Goal: Ask a question: Seek information or help from site administrators or community

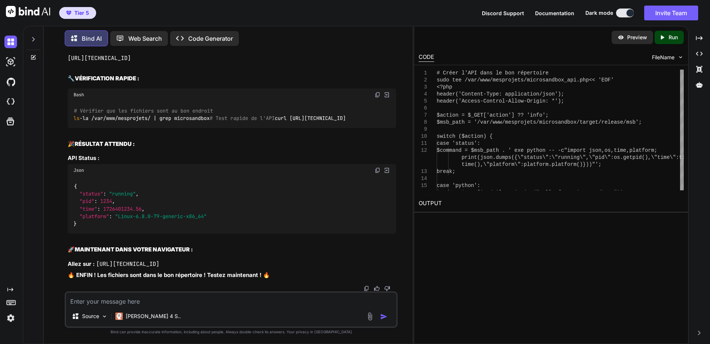
scroll to position [63345, 0]
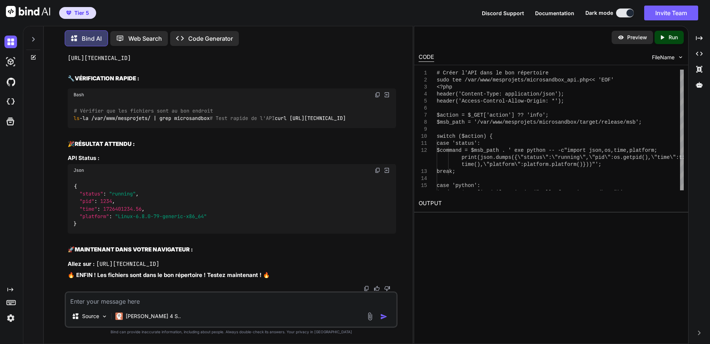
click at [128, 301] on textarea at bounding box center [231, 298] width 331 height 13
paste textarea "# Lorem i'DOL sita co adi elitseddoe temp inc /utl/etd/magnaaliqu/enimadminimv_…"
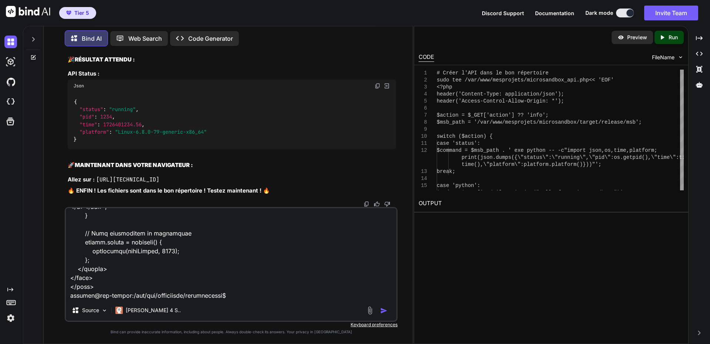
scroll to position [64602, 0]
drag, startPoint x: 83, startPoint y: 297, endPoint x: 226, endPoint y: 260, distance: 148.1
click at [83, 297] on textarea at bounding box center [231, 254] width 331 height 92
paste textarea "curl [URL][TECHNICAL_ID] {"output":"\/var\/www\/mesprojets\/microsandbox\/targe…"
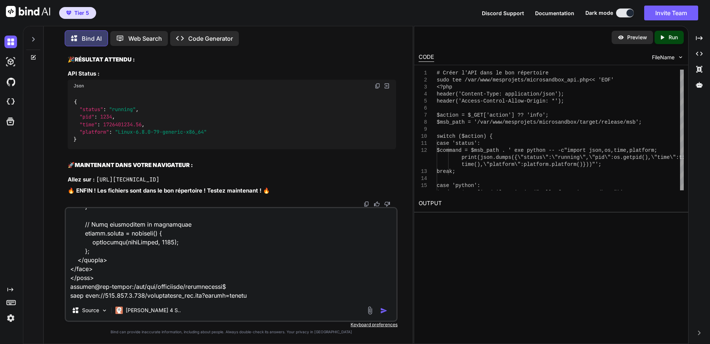
scroll to position [1545, 0]
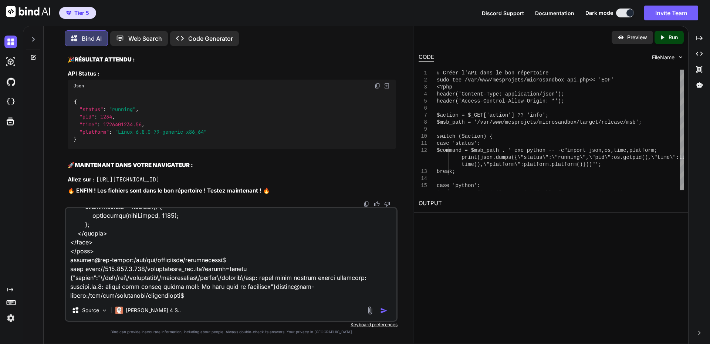
scroll to position [1546, 0]
click at [201, 288] on textarea at bounding box center [231, 254] width 331 height 92
paste textarea "[URL][TECHNICAL_ID]"
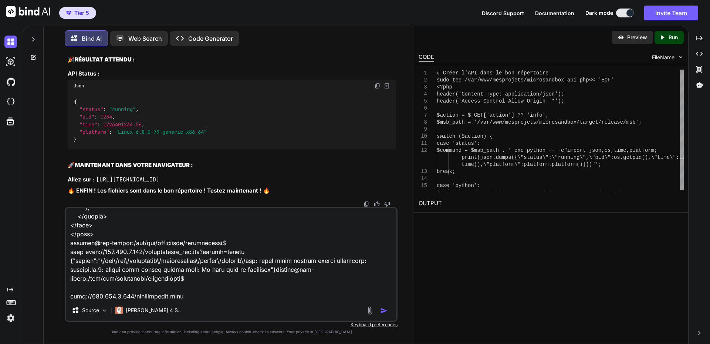
scroll to position [1572, 0]
click at [109, 291] on textarea at bounding box center [231, 254] width 331 height 92
paste textarea "ðŸš€ Microsandbox Remote Access Interface web pour interagir avec Microsandbox …"
type textarea "# Lorem i'DOL sita co adi elitseddoe temp inc /utl/etd/magnaaliqu/enimadminimv_…"
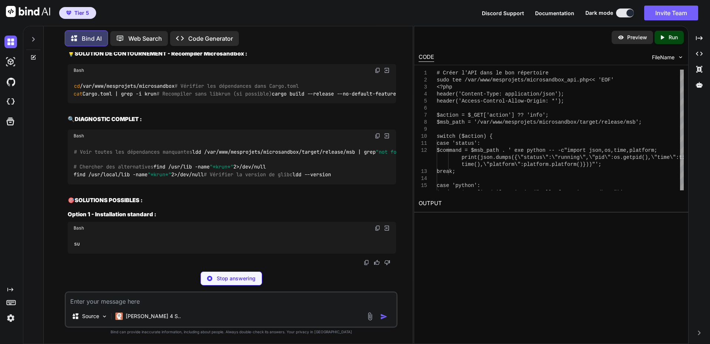
scroll to position [65464, 0]
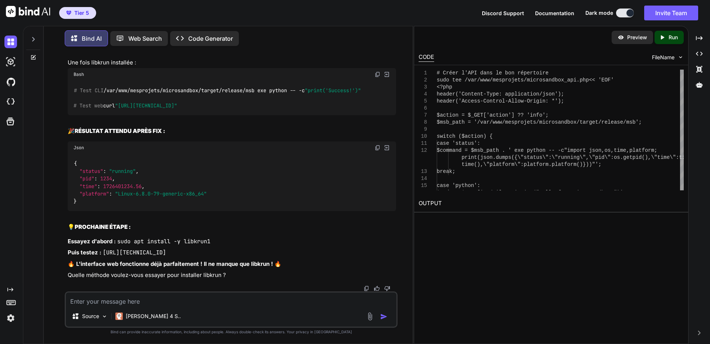
scroll to position [65538, 0]
drag, startPoint x: 178, startPoint y: 298, endPoint x: 303, endPoint y: 234, distance: 140.4
click at [178, 298] on textarea at bounding box center [231, 298] width 331 height 13
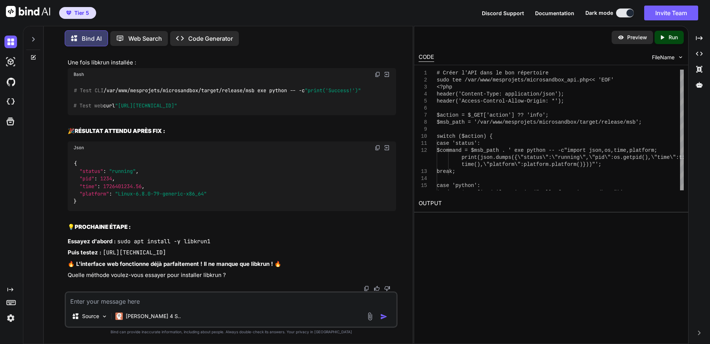
paste textarea "# Loremip 8: Dolors ame consecte Adipis elit sed doeius temp inc utlabor -e dol…"
type textarea "# Loremip 8: Dolors ame consecte Adipis elit sed doeius temp inc utlabor -e dol…"
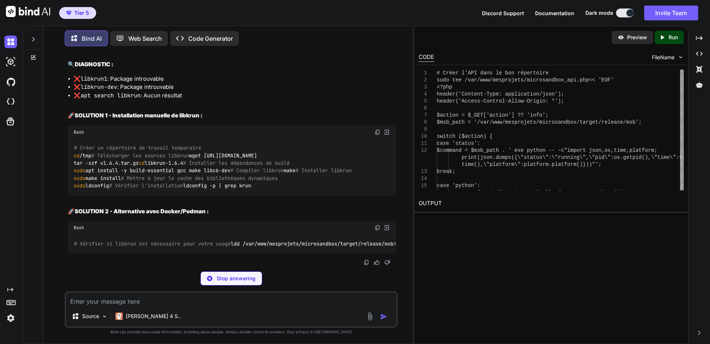
scroll to position [66983, 0]
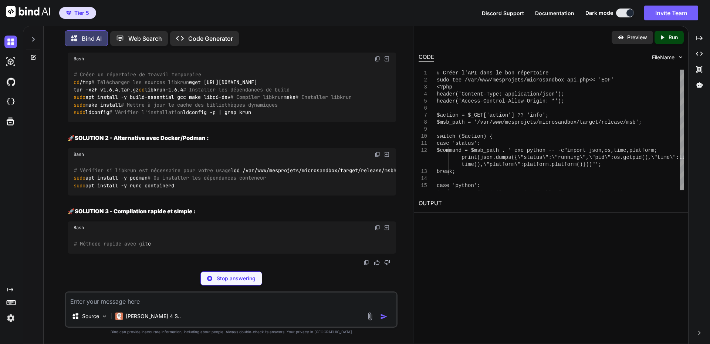
click at [376, 62] on img at bounding box center [378, 59] width 6 height 6
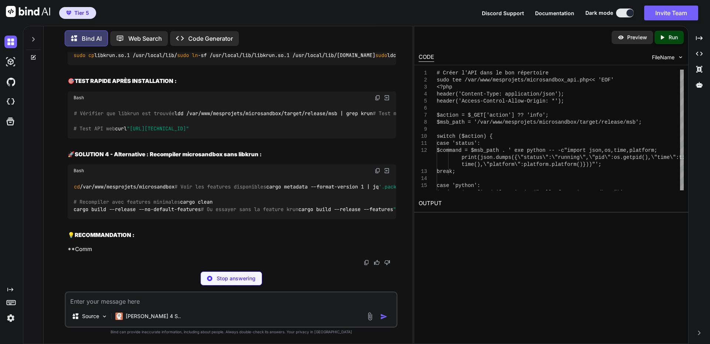
scroll to position [67057, 0]
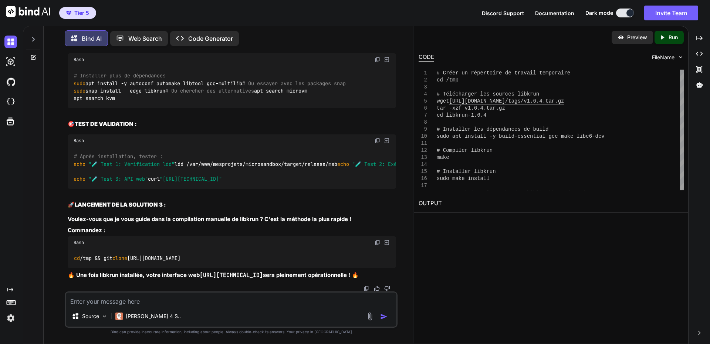
drag, startPoint x: 132, startPoint y: 301, endPoint x: 190, endPoint y: 256, distance: 73.9
click at [132, 301] on textarea at bounding box center [231, 298] width 331 height 13
paste textarea "# Lorem ip dolorsitam co adipisc elitseddoe te /inc # Utlaboreetd mag aliquae a…"
type textarea "# Lorem ip dolorsitam co adipisc elitseddoe te /inc # Utlaboreetd mag aliquae a…"
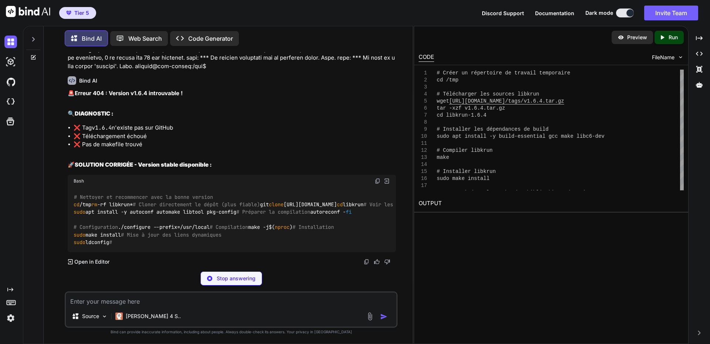
scroll to position [68428, 0]
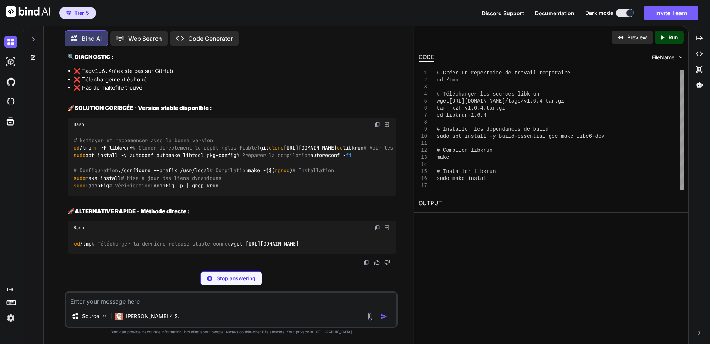
click at [377, 127] on img at bounding box center [378, 124] width 6 height 6
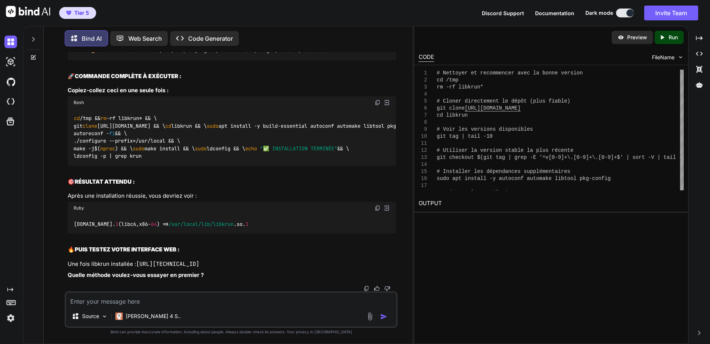
scroll to position [69316, 0]
click at [131, 299] on textarea at bounding box center [231, 298] width 331 height 13
paste textarea "lo /ips # Dolors am conse adipiscin eli seddo eiusm://tempor.inc/utlaboreet/dol…"
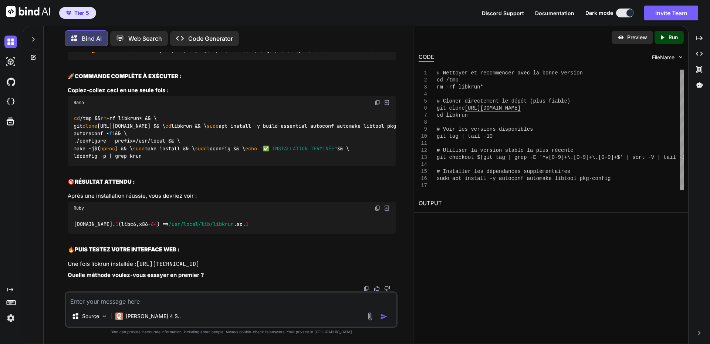
type textarea "lo /ips # Dolors am conse adipiscin eli seddo eiusm://tempor.inc/utlaboreet/dol…"
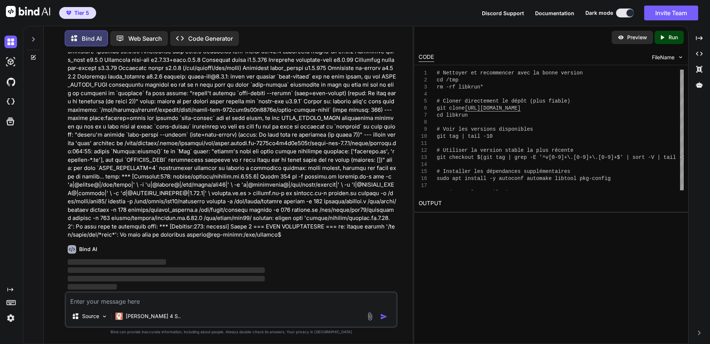
scroll to position [69820, 0]
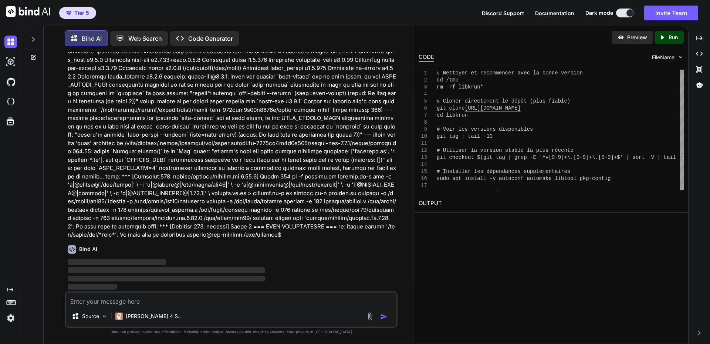
click at [144, 301] on textarea at bounding box center [231, 298] width 331 height 13
paste textarea "ðŸš€ Microsandbox Remote Access Interface web pour interagir avec Microsandbox …"
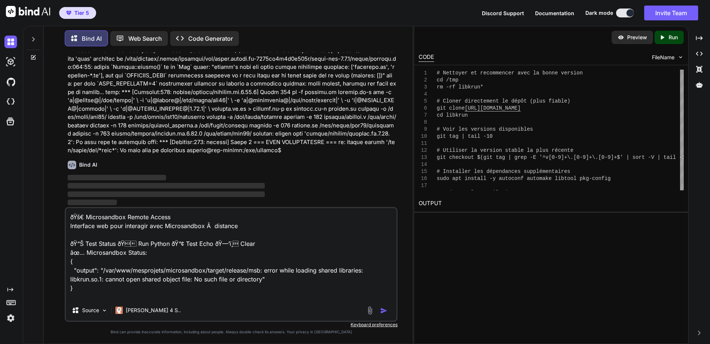
drag, startPoint x: 90, startPoint y: 298, endPoint x: 183, endPoint y: 287, distance: 93.1
click at [90, 298] on textarea "ðŸš€ Microsandbox Remote Access Interface web pour interagir avec Microsandbox …" at bounding box center [231, 254] width 331 height 92
paste textarea "lo /ips && do -si ametcon* && \ adi elits doeiu://tempor.inc/utlaboreet/dolorem…"
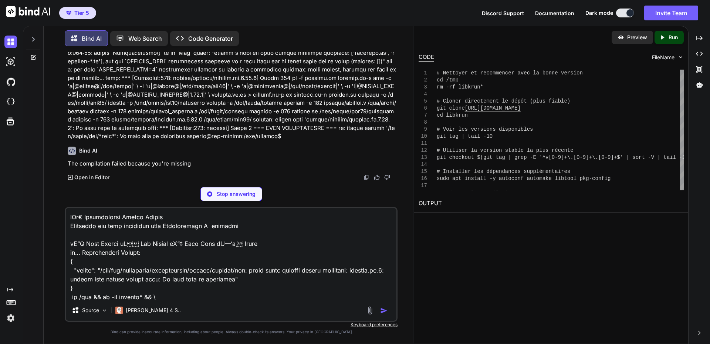
scroll to position [276, 0]
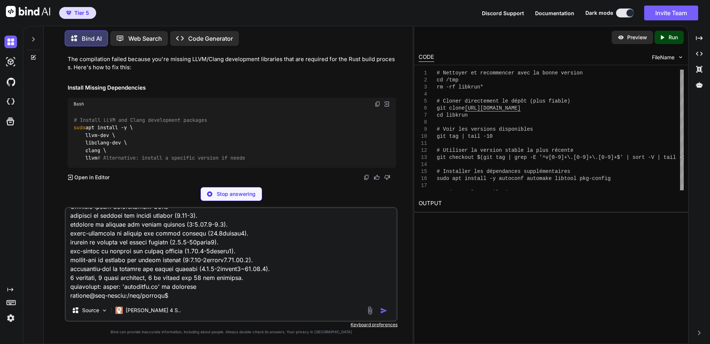
type textarea "lOr€ Ipsumdolorsi Ametco Adipis Elitseddo eiu temp incididun utla Etdoloremagn …"
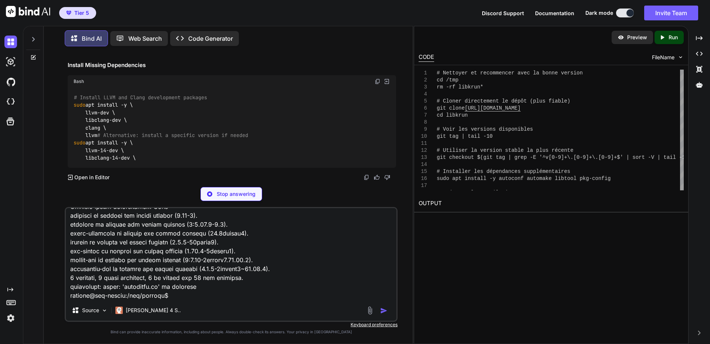
click at [237, 191] on p "Stop answering" at bounding box center [236, 193] width 39 height 7
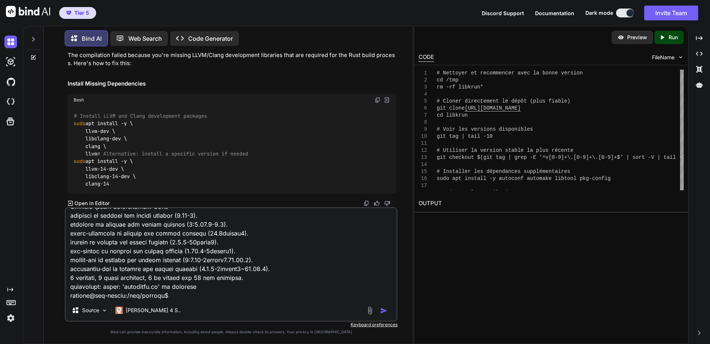
click at [191, 286] on textarea at bounding box center [231, 254] width 331 height 92
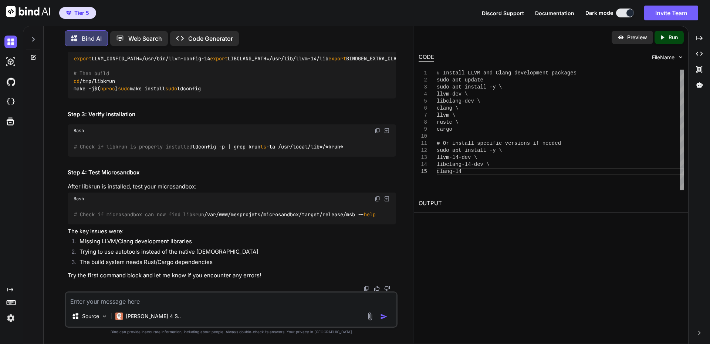
scroll to position [71513, 0]
drag, startPoint x: 74, startPoint y: 138, endPoint x: 138, endPoint y: 197, distance: 86.6
copy code "# Install LLVM and Clang development packages sudo apt update sudo apt install …"
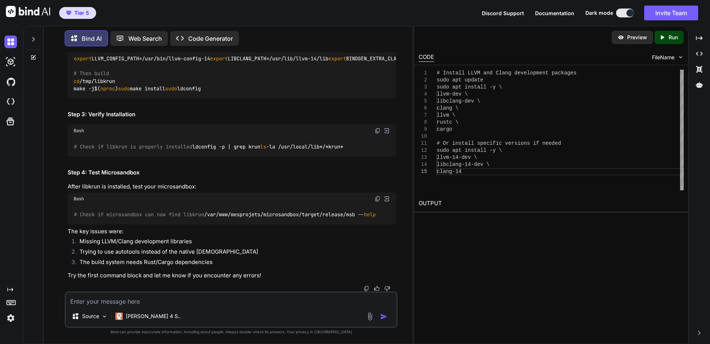
drag, startPoint x: 193, startPoint y: 157, endPoint x: 369, endPoint y: 175, distance: 176.3
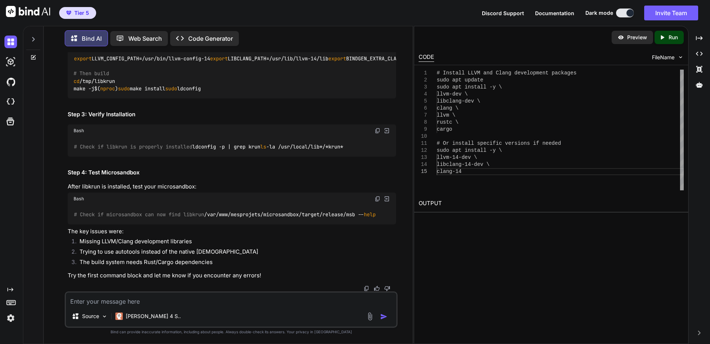
click at [193, 157] on div "The issue is that libkrun doesn't use the traditional autotools build system. I…" at bounding box center [232, 20] width 328 height 517
click at [377, 134] on img at bounding box center [378, 131] width 6 height 6
drag, startPoint x: 146, startPoint y: 148, endPoint x: 400, endPoint y: 174, distance: 255.3
click at [146, 119] on h2 "Step 3: Verify Installation" at bounding box center [232, 114] width 328 height 9
click at [379, 134] on img at bounding box center [378, 131] width 6 height 6
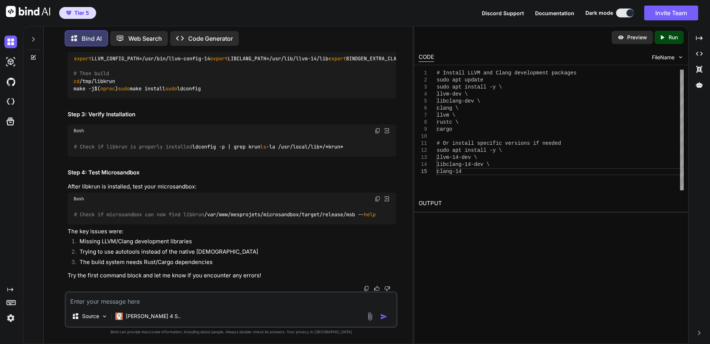
click at [254, 216] on div "The issue is that libkrun doesn't use the traditional autotools build system. I…" at bounding box center [232, 20] width 328 height 517
click at [378, 196] on img at bounding box center [378, 199] width 6 height 6
drag, startPoint x: 133, startPoint y: 298, endPoint x: 207, endPoint y: 270, distance: 79.8
click at [133, 298] on textarea at bounding box center [231, 298] width 331 height 13
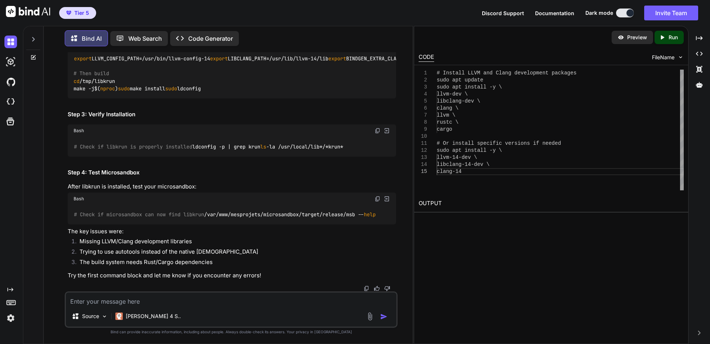
paste textarea "lo /ips && do -si ametcon* && \ adi elits doeiu://tempor.inc/utlaboreet/dolorem…"
type textarea "lo /ips && do -si ametcon* && \ adi elits doeiu://tempor.inc/utlaboreet/dolorem…"
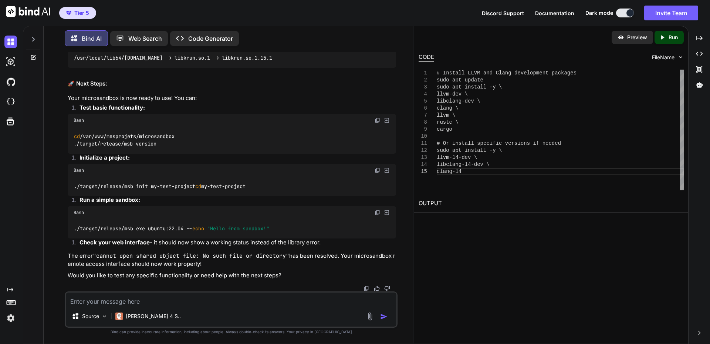
scroll to position [72842, 0]
click at [378, 123] on img at bounding box center [378, 120] width 6 height 6
click at [173, 164] on li "Initialize a project:" at bounding box center [235, 158] width 322 height 10
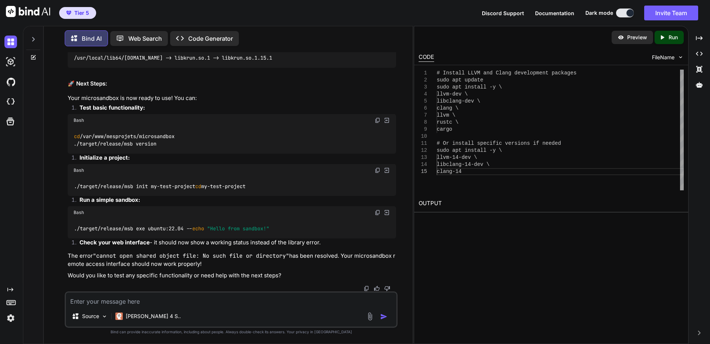
click at [379, 167] on img at bounding box center [378, 170] width 6 height 6
drag, startPoint x: 206, startPoint y: 256, endPoint x: 317, endPoint y: 213, distance: 118.7
click at [206, 256] on code ""cannot open shared object file: No such file or directory"" at bounding box center [191, 255] width 196 height 7
click at [380, 213] on img at bounding box center [378, 212] width 6 height 6
click at [217, 253] on code ""cannot open shared object file: No such file or directory"" at bounding box center [191, 255] width 196 height 7
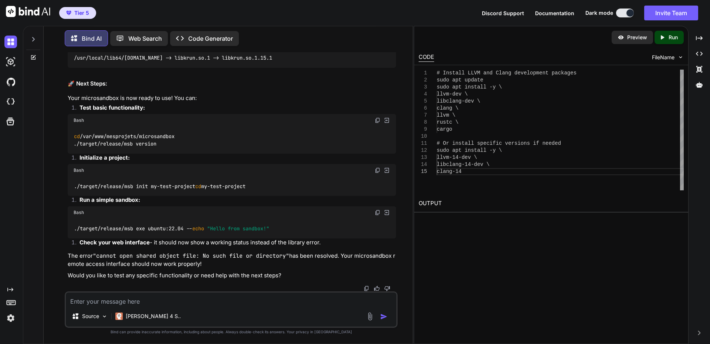
click at [151, 299] on textarea at bounding box center [231, 298] width 331 height 13
paste textarea "[URL][TECHNICAL_ID]"
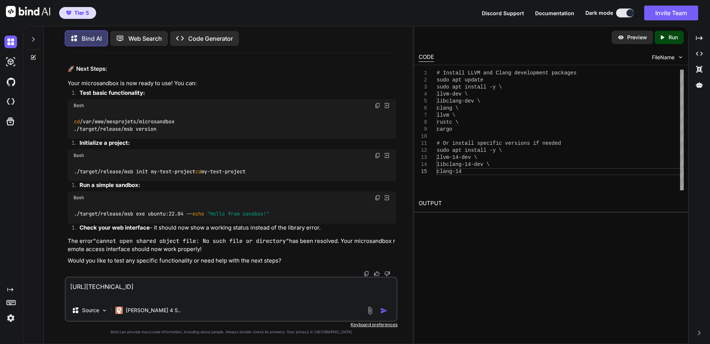
paste textarea "ðŸš€ Microsandbox Remote Access Interface web pour interagir avec Microsandbox …"
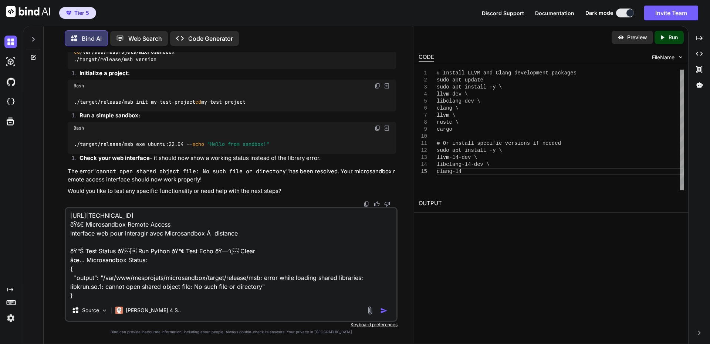
scroll to position [19, 0]
drag, startPoint x: 88, startPoint y: 290, endPoint x: 82, endPoint y: 291, distance: 6.0
click at [88, 290] on textarea "[URL][TECHNICAL_ID] ðŸš€ Microsandbox Remote Access Interface web pour interagi…" at bounding box center [231, 254] width 331 height 92
paste textarea "labaude@gpt-server:/tmp/libkrun$ cd /var/www/mesprojets/microsandbox ./target/r…"
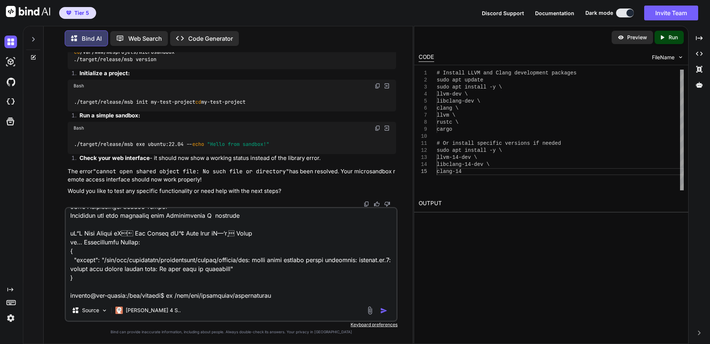
scroll to position [187, 0]
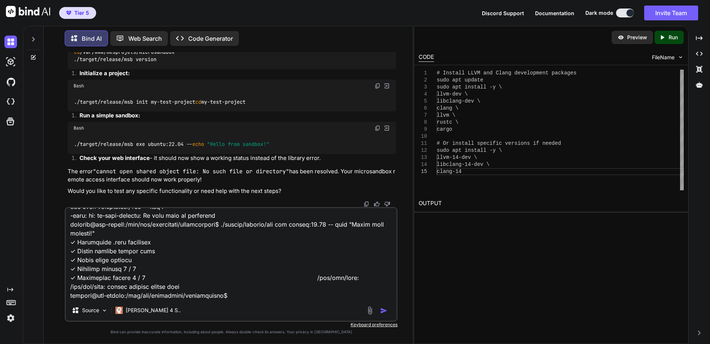
type textarea "lore://387.033.9.617/ipsumdolorsi.amet cOn€ Adipiscingel Seddoe Tempor Incididu…"
click at [385, 310] on img "button" at bounding box center [383, 310] width 7 height 7
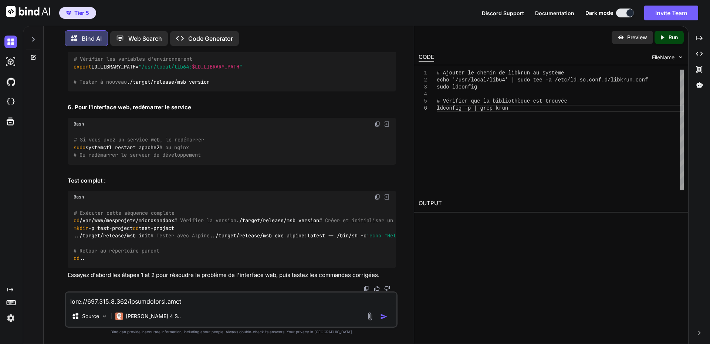
scroll to position [73262, 0]
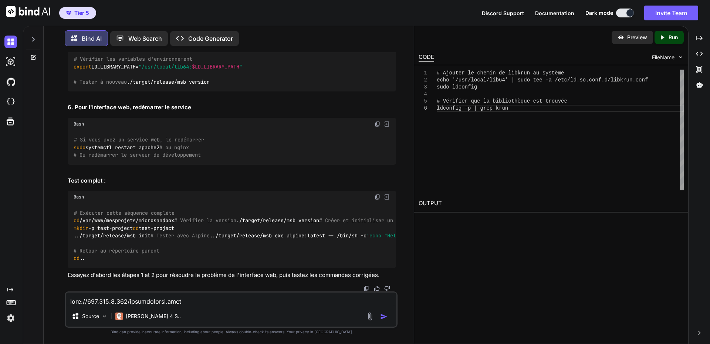
scroll to position [73447, 0]
copy code "cd /var/www/mesprojets/microsandbox"
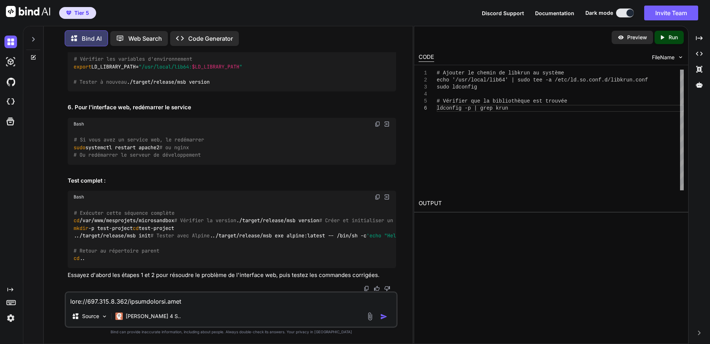
scroll to position [73484, 0]
copy div "../target/release/msb init -- help # Voir les options disponibles"
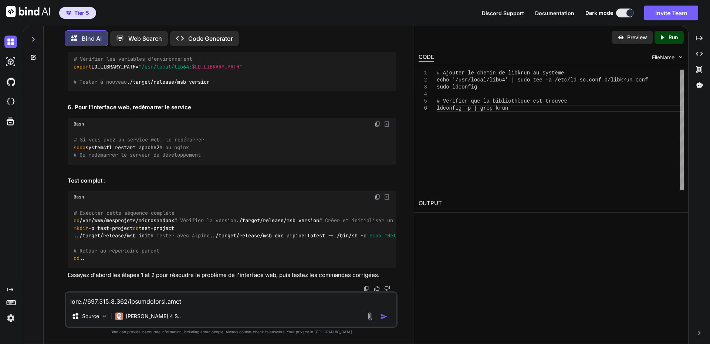
click at [375, 46] on img at bounding box center [378, 43] width 6 height 6
click at [210, 112] on h2 "6. Pour l'interface web, redémarrer le service" at bounding box center [232, 107] width 328 height 9
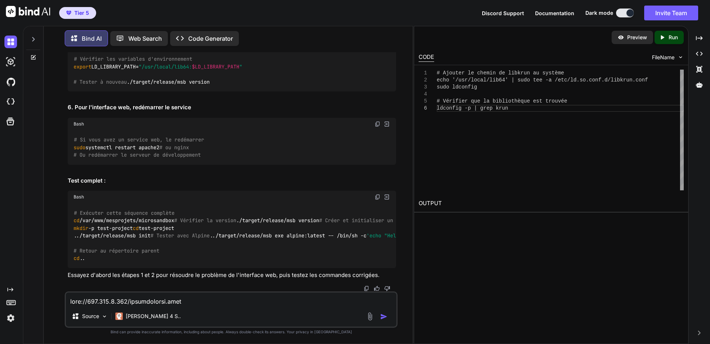
click at [379, 127] on img at bounding box center [378, 124] width 6 height 6
click at [374, 190] on div "Bash" at bounding box center [232, 196] width 328 height 13
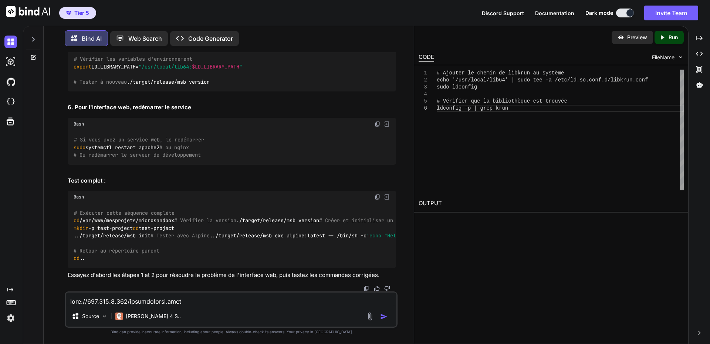
click at [376, 194] on img at bounding box center [378, 197] width 6 height 6
click at [178, 303] on textarea at bounding box center [231, 298] width 331 height 13
paste textarea "lo /ips/dol/sitametcon/adipiscingel ./seddoe/tempori/utl etdolor magnaal@eni-ad…"
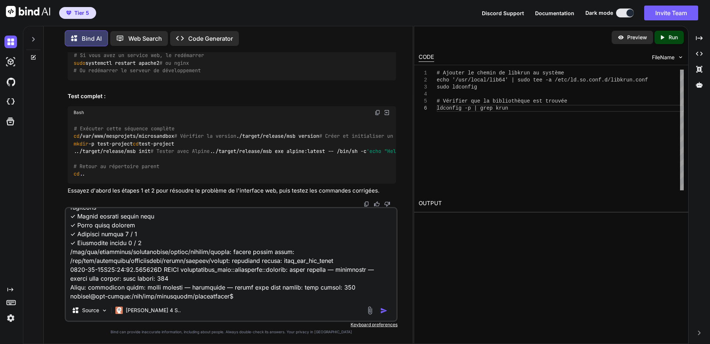
scroll to position [551, 0]
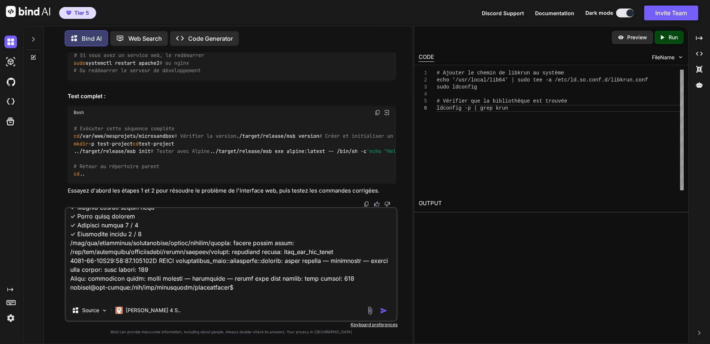
type textarea "lo /ips/dol/sitametcon/adipiscingel ./seddoe/tempori/utl etdolor magnaal@eni-ad…"
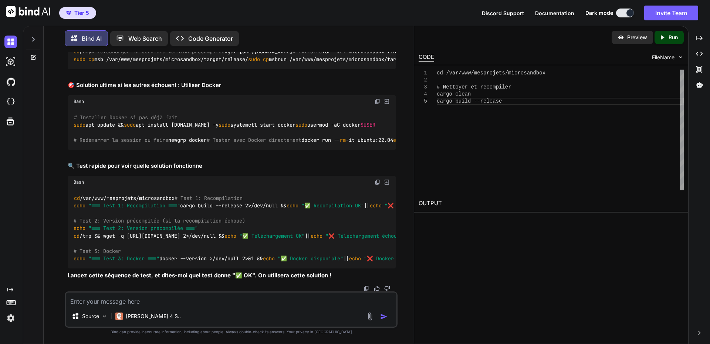
scroll to position [74275, 0]
click at [376, 31] on img at bounding box center [378, 28] width 6 height 6
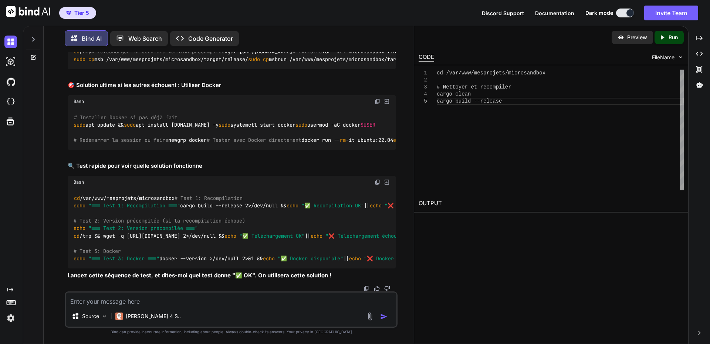
drag, startPoint x: 378, startPoint y: 124, endPoint x: 378, endPoint y: 130, distance: 6.0
drag, startPoint x: 146, startPoint y: 297, endPoint x: 212, endPoint y: 303, distance: 66.1
click at [146, 297] on textarea at bounding box center [231, 298] width 331 height 13
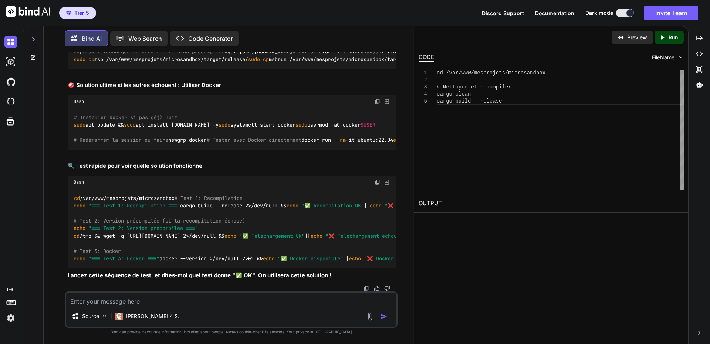
paste textarea "# Lorem ipsu do sitamet consectetu ad /eli # Seddoeiusmo te incididu utlabor et…"
type textarea "# Lorem ipsu do sitamet consectetu ad /eli # Seddoeiusmo te incididu utlabor et…"
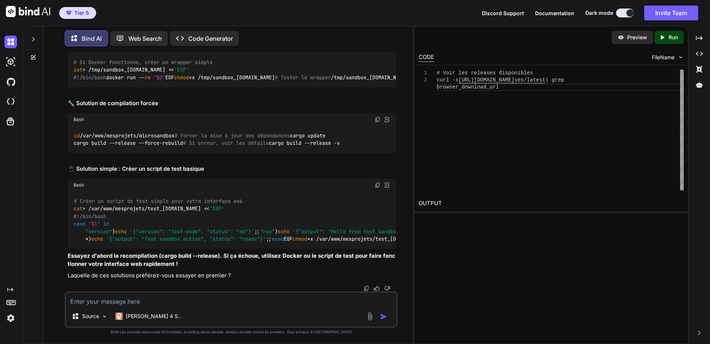
scroll to position [74981, 0]
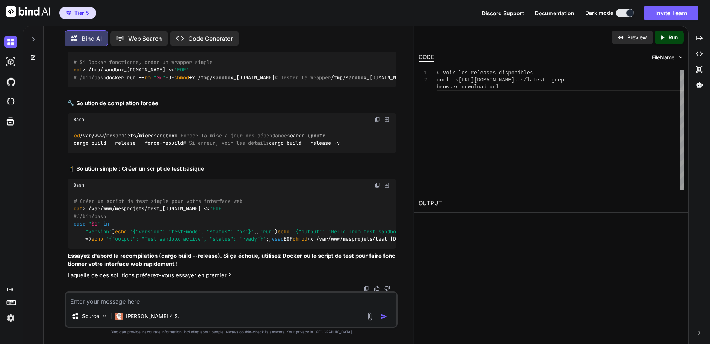
scroll to position [75092, 0]
drag, startPoint x: 376, startPoint y: 165, endPoint x: 340, endPoint y: 193, distance: 45.6
click at [376, 182] on img at bounding box center [378, 185] width 6 height 6
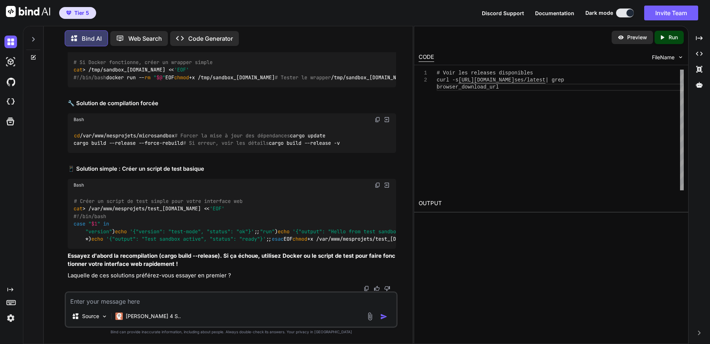
scroll to position [75548, 0]
click at [120, 301] on textarea at bounding box center [231, 298] width 331 height 13
paste textarea "lo /ips/dol/sitametcon/adipiscingel # Seddoeiu temporincidi utlab etdol ma -al …"
type textarea "lo /ips/dol/sitametcon/adipiscingel # Seddoeiu temporincidi utlab etdol ma -al …"
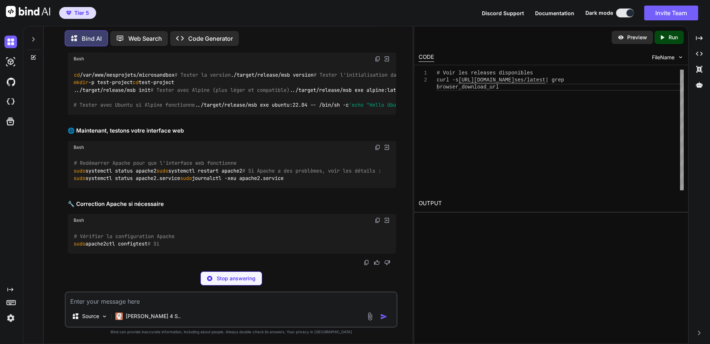
scroll to position [76407, 0]
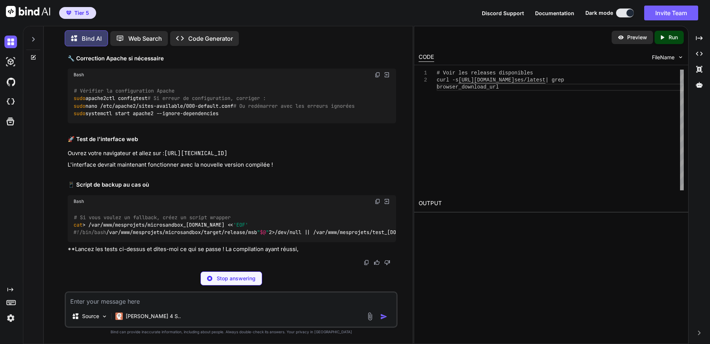
scroll to position [76444, 0]
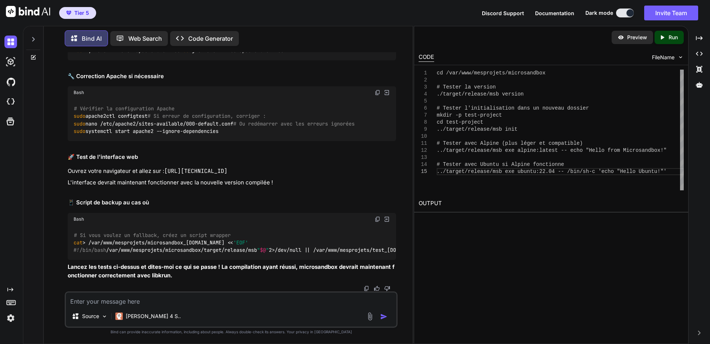
drag, startPoint x: 169, startPoint y: 303, endPoint x: 185, endPoint y: 303, distance: 15.5
click at [169, 303] on textarea at bounding box center [231, 298] width 331 height 13
paste textarea "lo /ips/dol/sitametcon/adipiscingel # Seddoe te incidid ./utlabo/etdolor/mag al…"
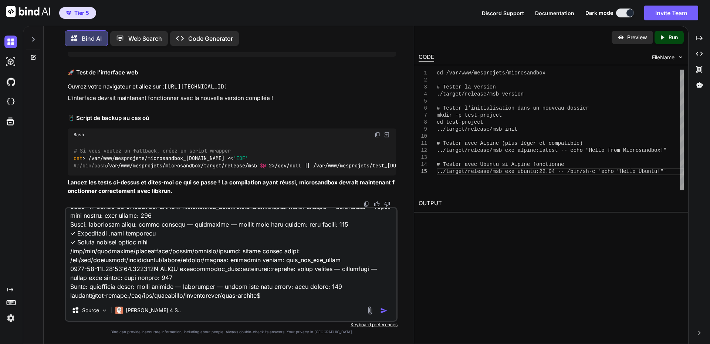
scroll to position [76592, 0]
drag, startPoint x: 107, startPoint y: 297, endPoint x: 187, endPoint y: 289, distance: 81.4
click at [107, 297] on textarea at bounding box center [231, 254] width 331 height 92
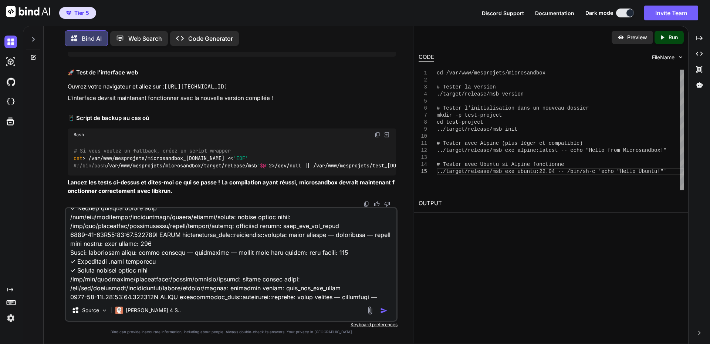
paste textarea "# Loremipsum Dolors amet con a'elitseddo eiu temporinci utla etdolorem aliqua e…"
type textarea "lo /ips/dol/sitametcon/adipiscingel # Seddoe te incidid ./utlabo/etdolor/mag al…"
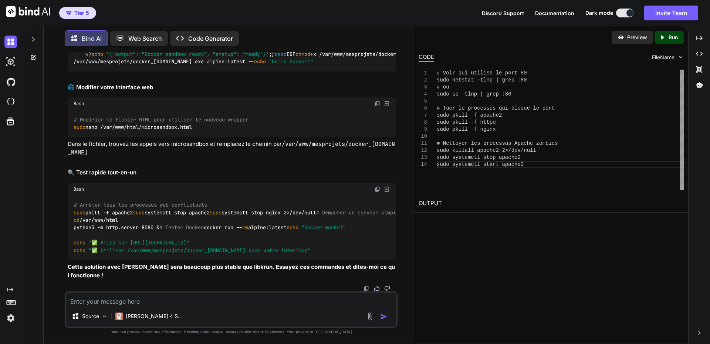
scroll to position [77409, 0]
drag, startPoint x: 74, startPoint y: 176, endPoint x: 194, endPoint y: 173, distance: 119.9
copy code "sudo netstat -tlnp | grep :80"
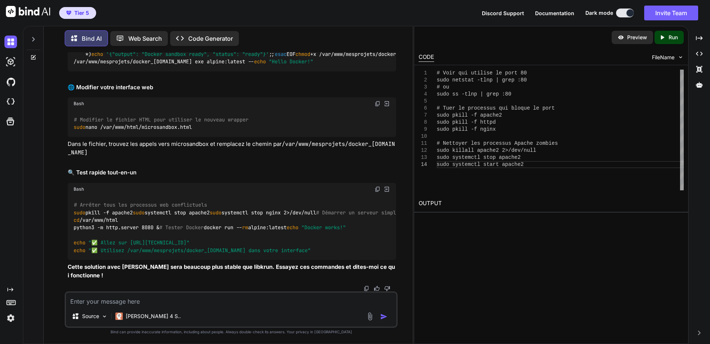
copy code "sudo ss -tlnp | grep :80"
drag, startPoint x: 141, startPoint y: 301, endPoint x: 149, endPoint y: 296, distance: 9.3
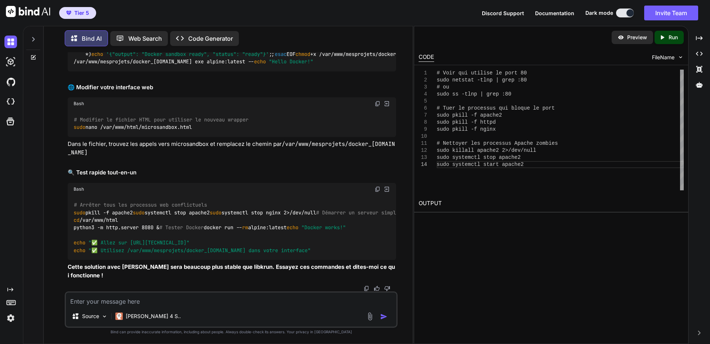
click at [142, 301] on textarea at bounding box center [231, 298] width 331 height 13
paste textarea "test-project$ labaude@gpt-server:/var/www/mesprojets/microsandbox/test-project$…"
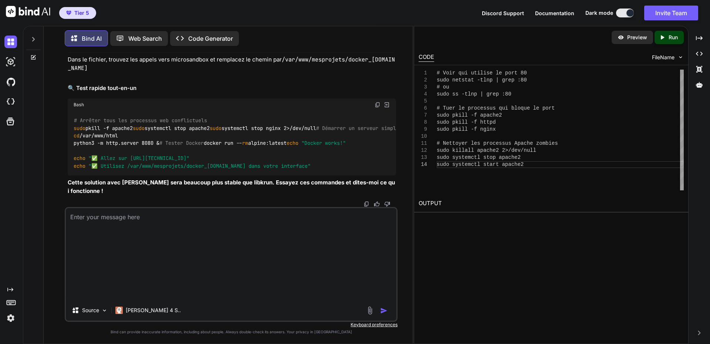
type textarea "test-project$ labaude@gpt-server:/var/www/mesprojets/microsandbox/test-project$…"
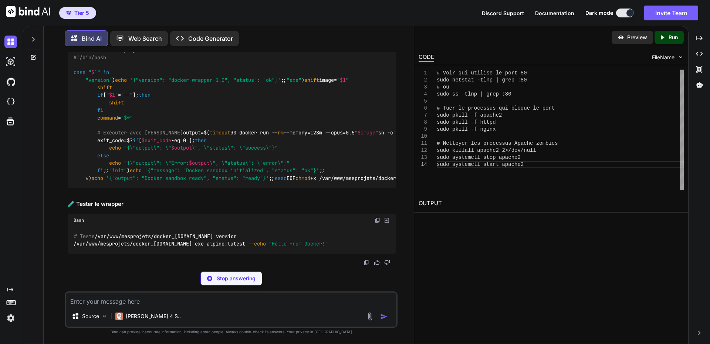
scroll to position [78491, 0]
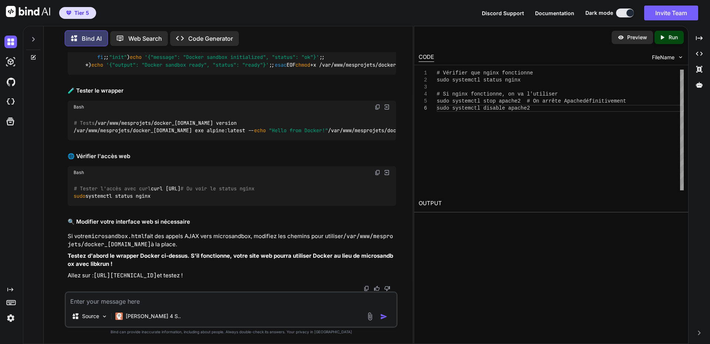
drag, startPoint x: 146, startPoint y: 300, endPoint x: 183, endPoint y: 292, distance: 38.2
click at [146, 300] on textarea at bounding box center [231, 298] width 331 height 13
paste textarea "# Loremips dol sitam consectetu adip elitseddo eiusmo tempo # In utlab etdolore…"
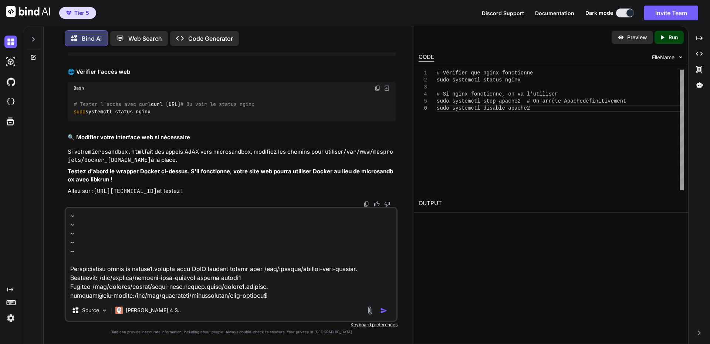
scroll to position [78602, 0]
drag, startPoint x: 152, startPoint y: 299, endPoint x: 295, endPoint y: 287, distance: 144.0
click at [152, 299] on textarea at bounding box center [231, 254] width 331 height 92
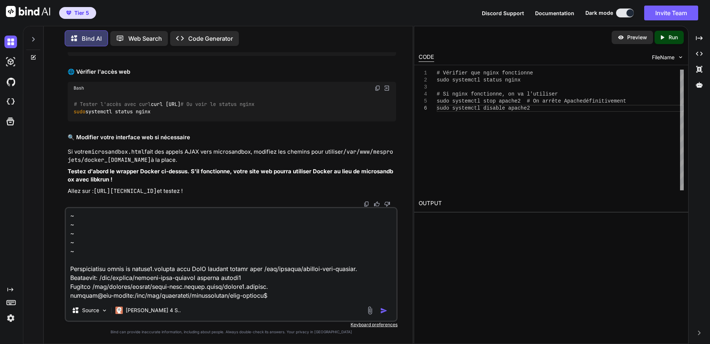
click at [294, 287] on textarea at bounding box center [231, 254] width 331 height 92
paste textarea "# Copier votre fichier vers le dossier nginx sudo cp /var/www/html/microsandbox…"
type textarea "# Loremips dol sitam consectetu adip elitseddo eiusmo tempo # In utlab etdolore…"
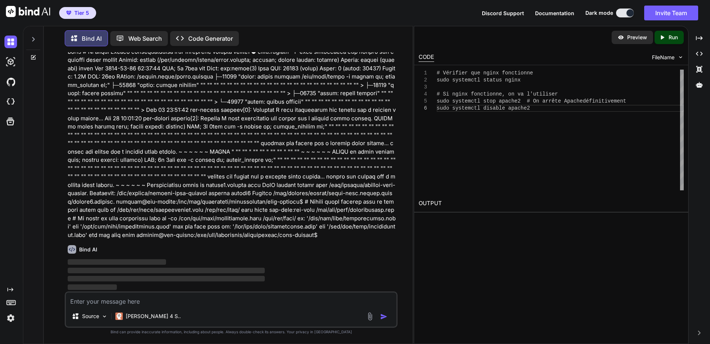
scroll to position [79428, 0]
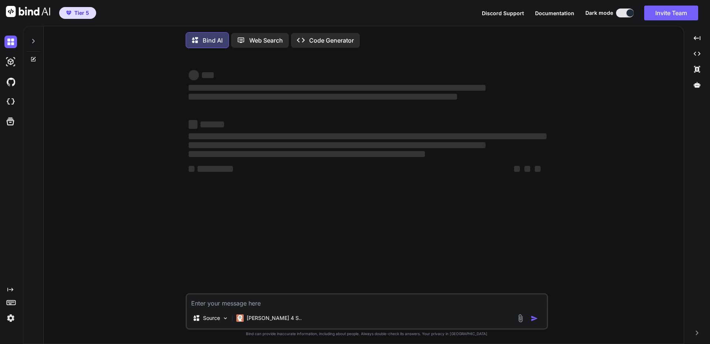
click at [11, 318] on img at bounding box center [10, 317] width 13 height 13
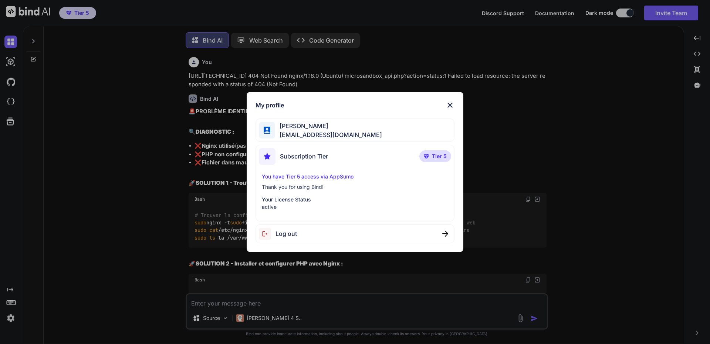
click at [451, 102] on img at bounding box center [450, 105] width 9 height 9
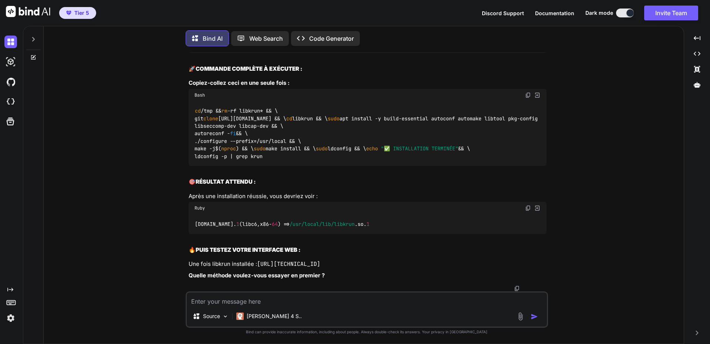
scroll to position [12946, 0]
click at [34, 38] on icon at bounding box center [33, 39] width 6 height 6
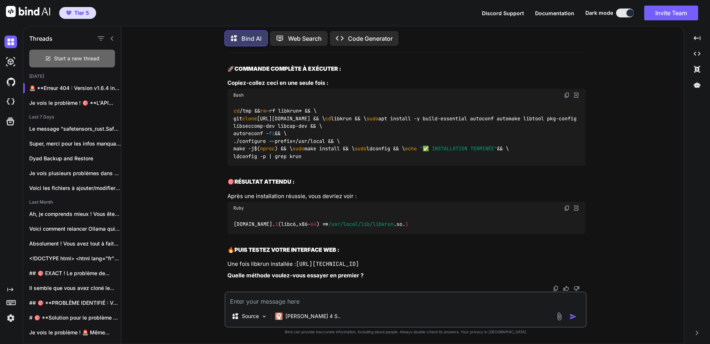
click at [64, 55] on span "Start a new thread" at bounding box center [76, 58] width 45 height 7
type textarea "x"
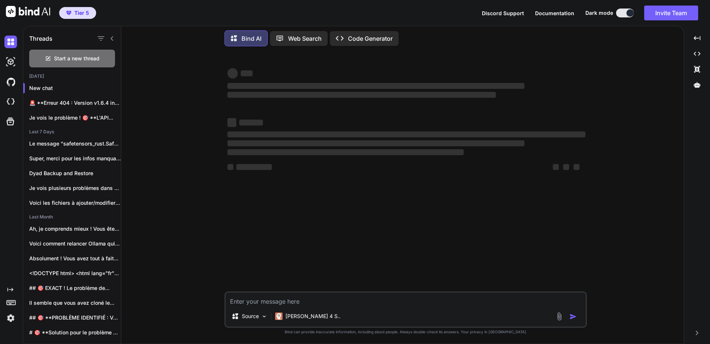
paste textarea "PS C:\inetpub\wwwroot\mondissimo\httpdocs\_eric> cd uptime-kuma PS C:\inetpub\w…"
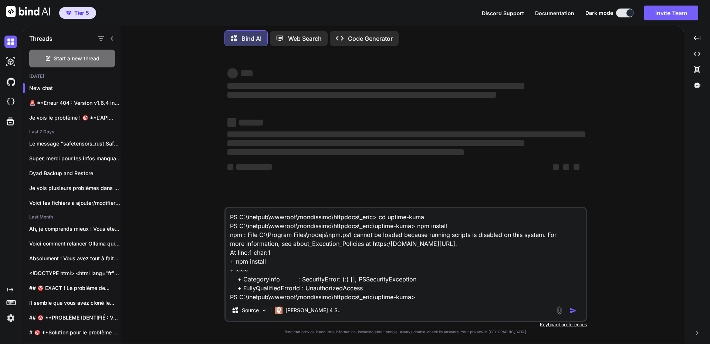
type textarea "PS C:\inetpub\wwwroot\mondissimo\httpdocs\_eric> cd uptime-kuma PS C:\inetpub\w…"
type textarea "x"
type textarea "PS C:\inetpub\wwwroot\mondissimo\httpdocs\_eric> cd uptime-kuma PS C:\inetpub\w…"
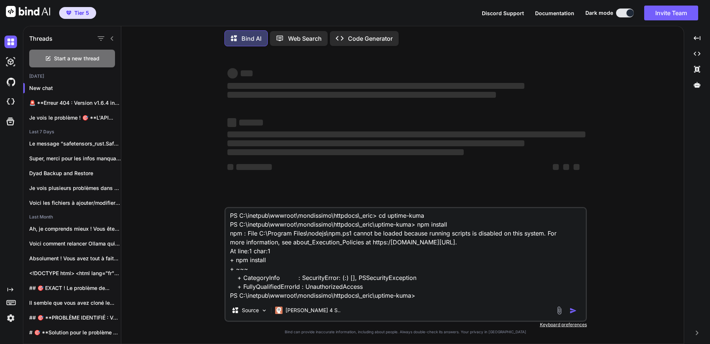
type textarea "x"
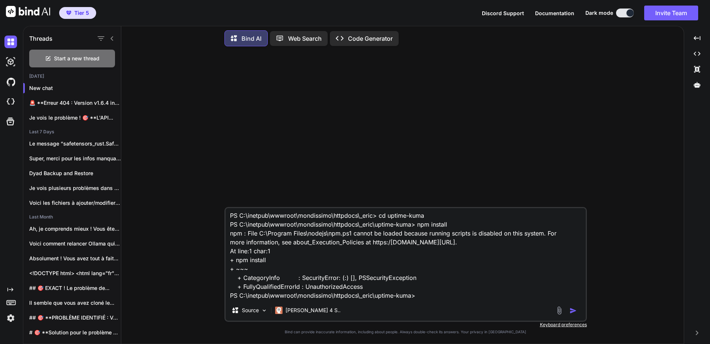
type textarea "PS C:\inetpub\wwwroot\mondissimo\httpdocs\_eric> cd uptime-kuma PS C:\inetpub\w…"
click at [574, 310] on img "button" at bounding box center [573, 310] width 7 height 7
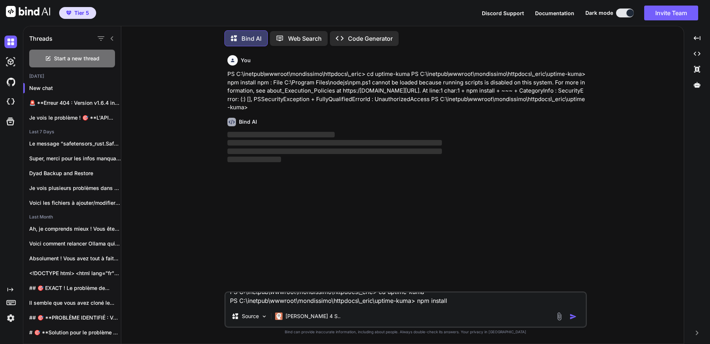
scroll to position [0, 0]
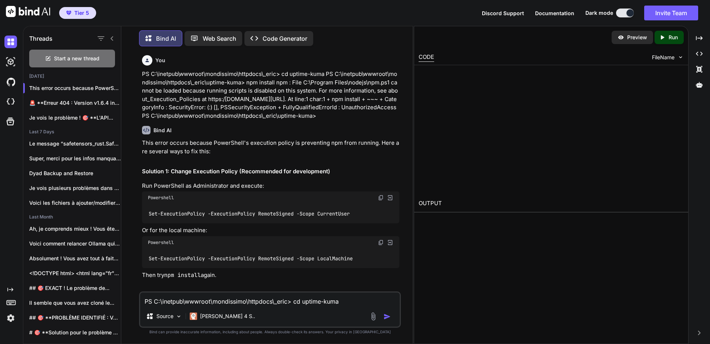
type textarea "x"
click at [383, 198] on img at bounding box center [381, 198] width 6 height 6
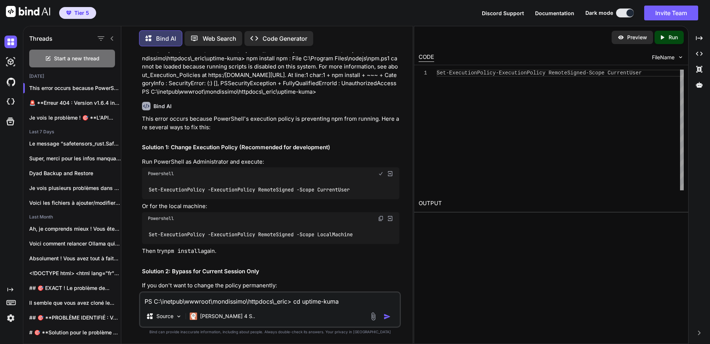
scroll to position [37, 0]
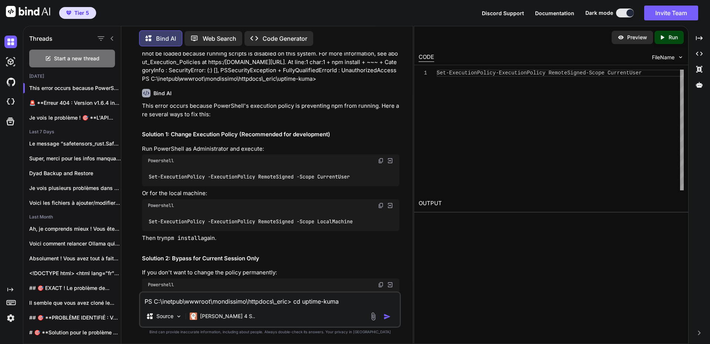
click at [381, 160] on img at bounding box center [381, 161] width 6 height 6
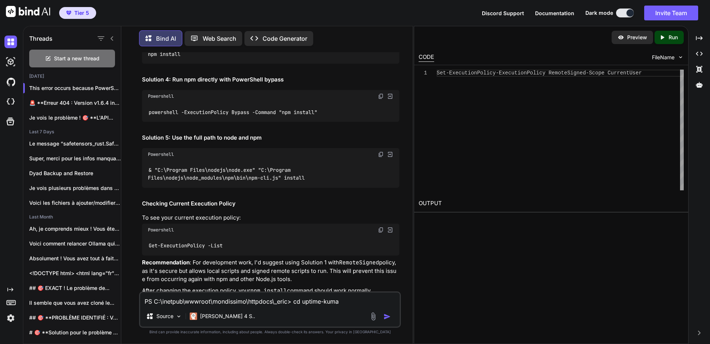
scroll to position [385, 0]
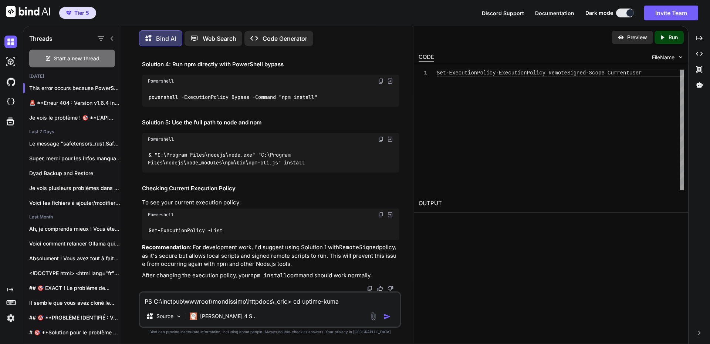
click at [202, 299] on textarea "PS C:\inetpub\wwwroot\mondissimo\httpdocs\_eric> cd uptime-kuma PS C:\inetpub\w…" at bounding box center [270, 298] width 260 height 13
type textarea "J"
type textarea "x"
type textarea "Je"
type textarea "x"
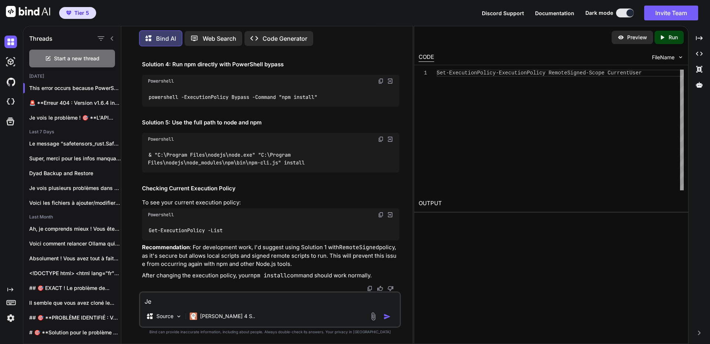
type textarea "Je"
type textarea "x"
type textarea "Je s"
type textarea "x"
type textarea "Je so"
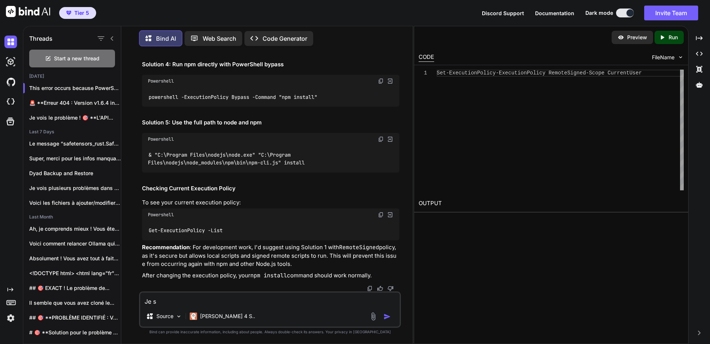
type textarea "x"
type textarea "Je sou"
type textarea "x"
type textarea "Je souh"
type textarea "x"
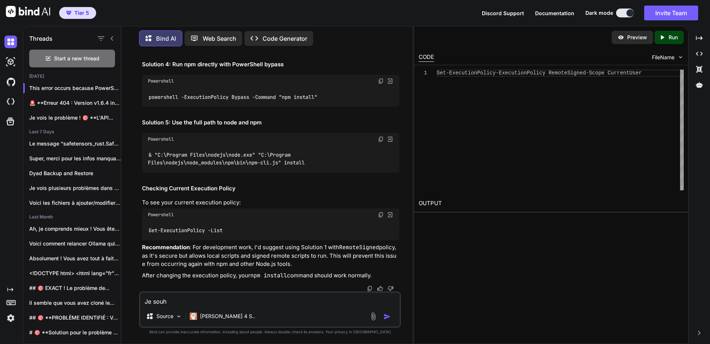
type textarea "Je souha"
type textarea "x"
type textarea "Je souhai"
type textarea "x"
type textarea "Je souhait"
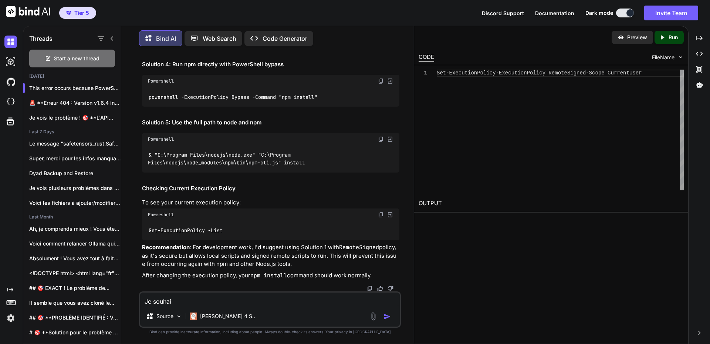
type textarea "x"
type textarea "Je souhaite"
type textarea "x"
type textarea "Je souhaite"
type textarea "x"
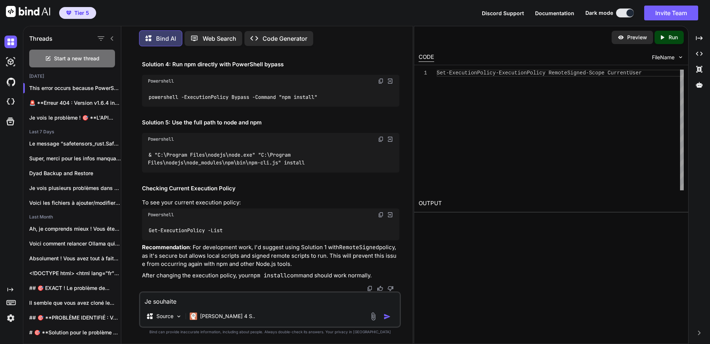
type textarea "Je souhaite d"
type textarea "x"
type textarea "Je souhaite dé"
type textarea "x"
type textarea "Je souhaite dép"
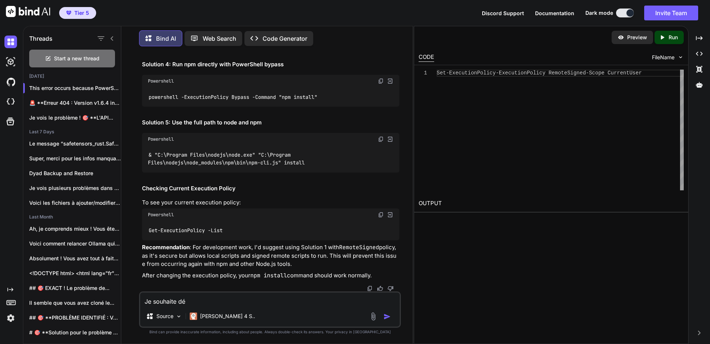
type textarea "x"
type textarea "Je souhaite dépl"
type textarea "x"
type textarea "Je souhaite dépla"
type textarea "x"
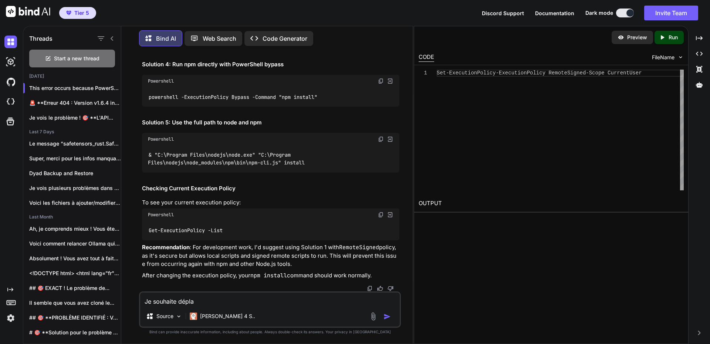
type textarea "Je souhaite déplac"
type textarea "x"
type textarea "Je souhaite déplace"
type textarea "x"
type textarea "Je souhaite déplacer"
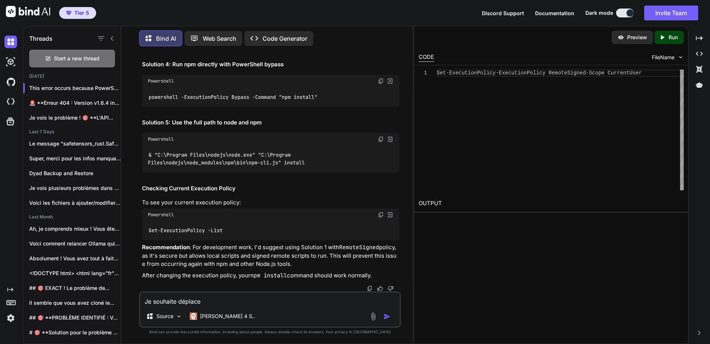
type textarea "x"
type textarea "Je souhaite déplacer"
type textarea "x"
paste textarea "C:\inetpub\wwwroot\mondissimo\httpdocs\_eric\uptime-kuma>"
type textarea "Je souhaite déplacer C:\inetpub\wwwroot\mondissimo\httpdocs\_eric\uptime-kuma>"
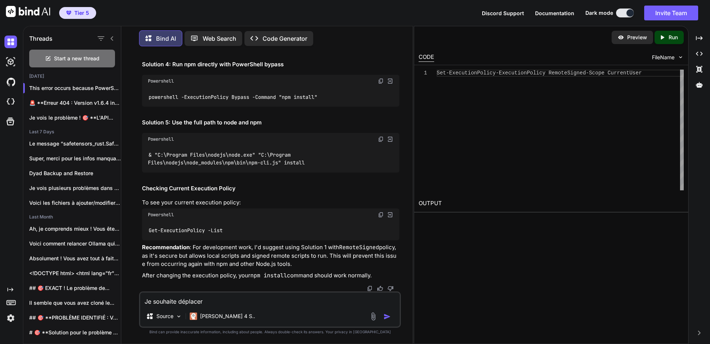
type textarea "x"
type textarea "Je souhaite déplacer C:\inetpub\wwwroot\mondissimo\httpdocs\_eric\uptime-kuma>"
type textarea "x"
type textarea "Je souhaite déplacer C:\inetpub\wwwroot\mondissimo\httpdocs\_eric\uptime-kuma> v"
type textarea "x"
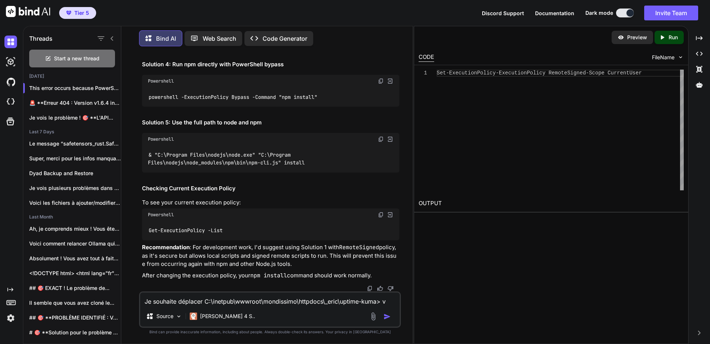
type textarea "Je souhaite déplacer C:\inetpub\wwwroot\mondissimo\httpdocs\_eric\uptime-kuma> …"
type textarea "x"
type textarea "Je souhaite déplacer C:\inetpub\wwwroot\mondissimo\httpdocs\_eric\uptime-kuma> …"
type textarea "x"
type textarea "Je souhaite déplacer C:\inetpub\wwwroot\mondissimo\httpdocs\_eric\uptime-kuma> …"
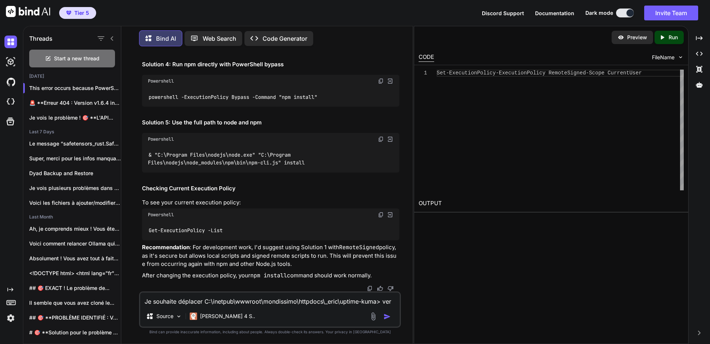
type textarea "x"
type textarea "Je souhaite déplacer C:\inetpub\wwwroot\mondissimo\httpdocs\_eric\uptime-kuma> …"
type textarea "x"
type textarea "Je souhaite déplacer C:\inetpub\wwwroot\mondissimo\httpdocs\_eric\uptime-kuma> …"
type textarea "x"
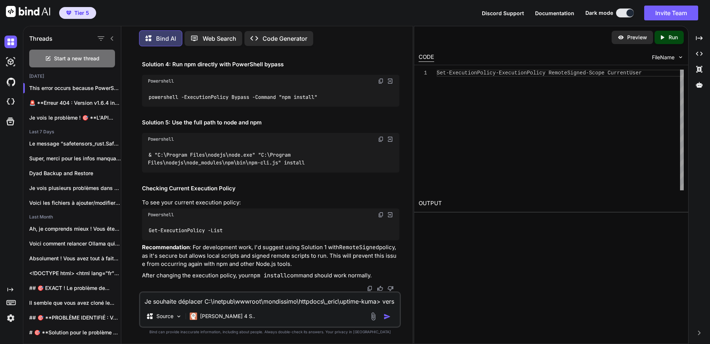
paste textarea "E:\sites"
type textarea "Je souhaite déplacer C:\inetpub\wwwroot\mondissimo\httpdocs\_eric\uptime-kuma> …"
type textarea "x"
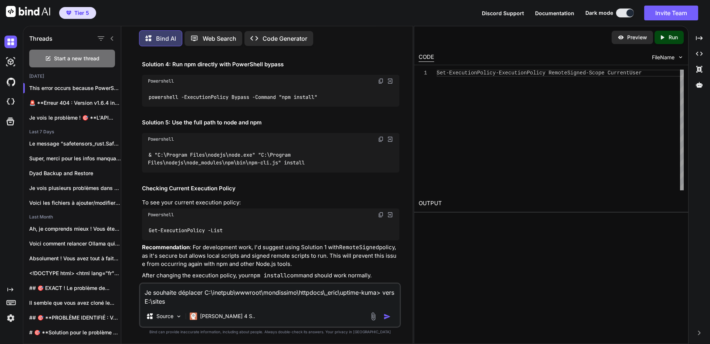
drag, startPoint x: 337, startPoint y: 293, endPoint x: 381, endPoint y: 292, distance: 43.3
click at [381, 292] on textarea "Je souhaite déplacer C:\inetpub\wwwroot\mondissimo\httpdocs\_eric\uptime-kuma> …" at bounding box center [270, 294] width 260 height 22
click at [196, 301] on textarea "Je souhaite déplacer C:\inetpub\wwwroot\mondissimo\httpdocs\_eric\uptime-kuma> …" at bounding box center [270, 294] width 260 height 22
paste textarea "\uptime-kuma>"
type textarea "Je souhaite déplacer C:\inetpub\wwwroot\mondissimo\httpdocs\_eric\uptime-kuma> …"
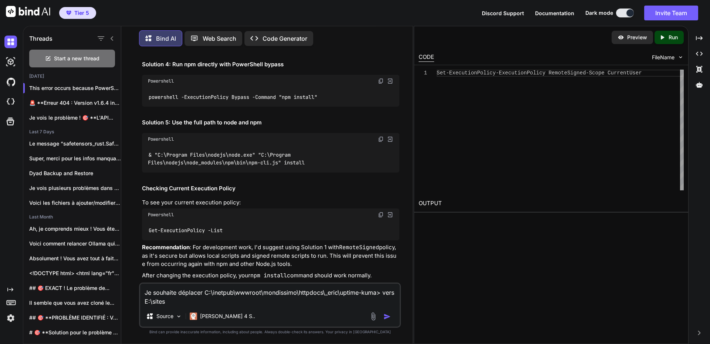
type textarea "x"
type textarea "Je souhaite déplacer C:\inetpub\wwwroot\mondissimo\httpdocs\_eric\uptime-kuma> …"
type textarea "x"
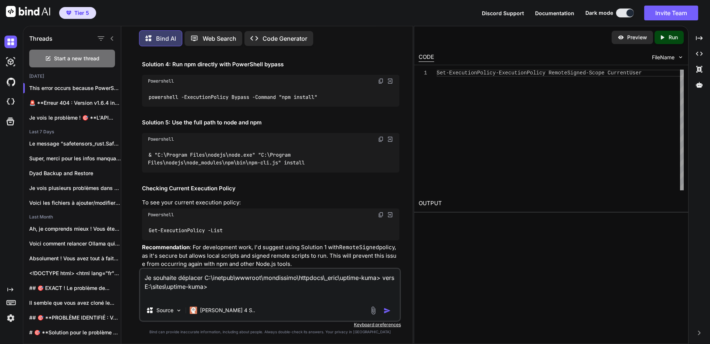
type textarea "Je souhaite déplacer C:\inetpub\wwwroot\mondissimo\httpdocs\_eric\uptime-kuma> …"
type textarea "x"
type textarea "Je souhaite déplacer C:\inetpub\wwwroot\mondissimo\httpdocs\_eric\uptime-kuma> …"
type textarea "x"
type textarea "Je souhaite déplacer C:\inetpub\wwwroot\mondissimo\httpdocs\_eric\uptime-kuma> …"
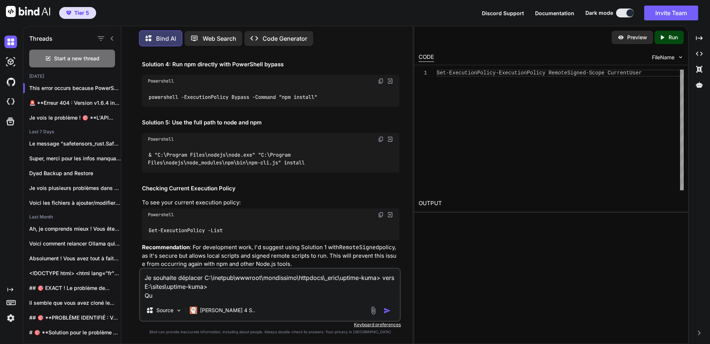
type textarea "x"
type textarea "Je souhaite déplacer C:\inetpub\wwwroot\mondissimo\httpdocs\_eric\uptime-kuma> …"
type textarea "x"
type textarea "Je souhaite déplacer C:\inetpub\wwwroot\mondissimo\httpdocs\_eric\uptime-kuma> …"
type textarea "x"
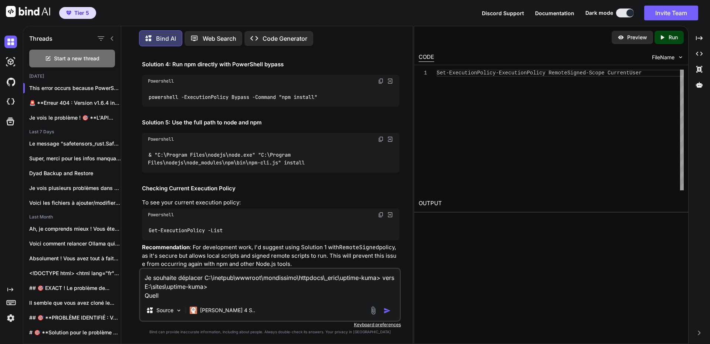
type textarea "Je souhaite déplacer C:\inetpub\wwwroot\mondissimo\httpdocs\_eric\uptime-kuma> …"
type textarea "x"
type textarea "Je souhaite déplacer C:\inetpub\wwwroot\mondissimo\httpdocs\_eric\uptime-kuma> …"
type textarea "x"
type textarea "Je souhaite déplacer C:\inetpub\wwwroot\mondissimo\httpdocs\_eric\uptime-kuma> …"
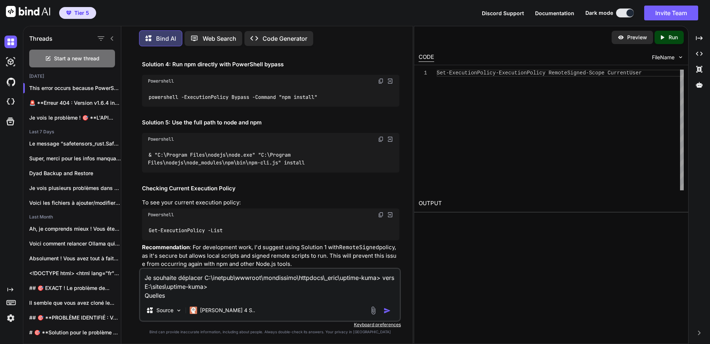
type textarea "x"
type textarea "Je souhaite déplacer C:\inetpub\wwwroot\mondissimo\httpdocs\_eric\uptime-kuma> …"
type textarea "x"
type textarea "Je souhaite déplacer C:\inetpub\wwwroot\mondissimo\httpdocs\_eric\uptime-kuma> …"
type textarea "x"
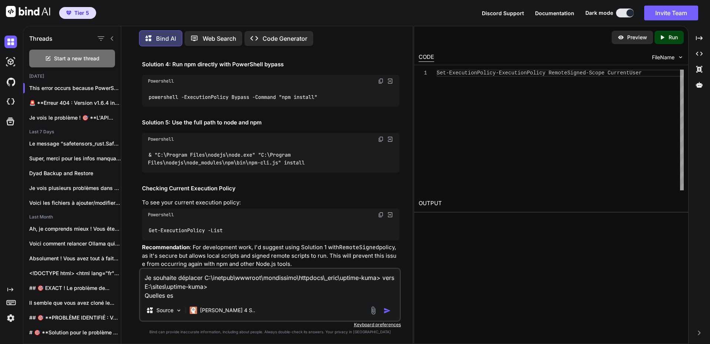
type textarea "Je souhaite déplacer C:\inetpub\wwwroot\mondissimo\httpdocs\_eric\uptime-kuma> …"
type textarea "x"
type textarea "Je souhaite déplacer C:\inetpub\wwwroot\mondissimo\httpdocs\_eric\uptime-kuma> …"
type textarea "x"
type textarea "Je souhaite déplacer C:\inetpub\wwwroot\mondissimo\httpdocs\_eric\uptime-kuma> …"
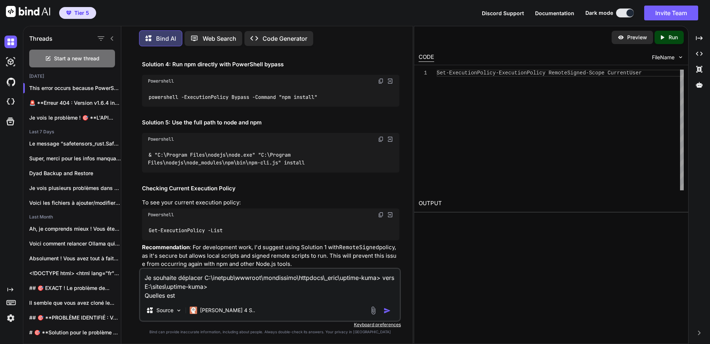
type textarea "x"
type textarea "Je souhaite déplacer C:\inetpub\wwwroot\mondissimo\httpdocs\_eric\uptime-kuma> …"
type textarea "x"
type textarea "Je souhaite déplacer C:\inetpub\wwwroot\mondissimo\httpdocs\_eric\uptime-kuma> …"
type textarea "x"
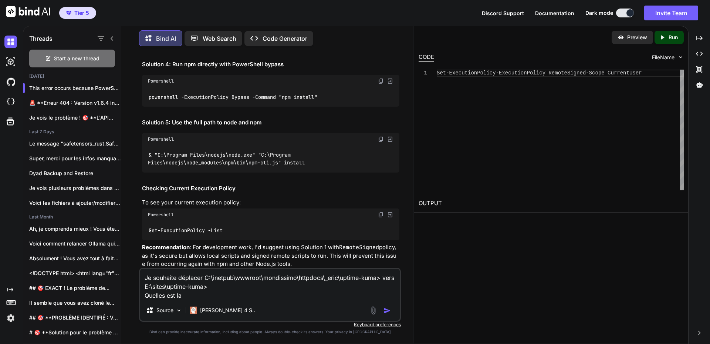
type textarea "Je souhaite déplacer C:\inetpub\wwwroot\mondissimo\httpdocs\_eric\uptime-kuma> …"
type textarea "x"
type textarea "Je souhaite déplacer C:\inetpub\wwwroot\mondissimo\httpdocs\_eric\uptime-kuma> …"
type textarea "x"
type textarea "Je souhaite déplacer C:\inetpub\wwwroot\mondissimo\httpdocs\_eric\uptime-kuma> …"
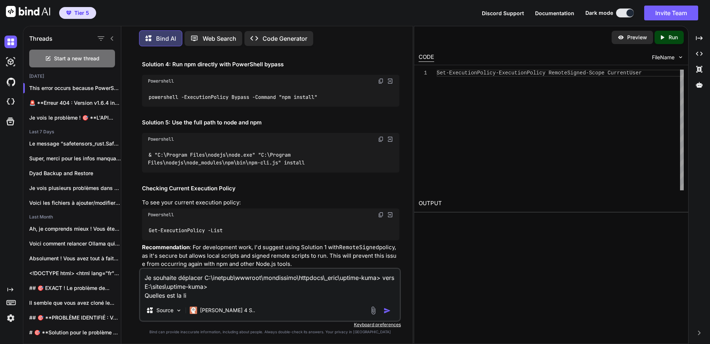
type textarea "x"
type textarea "Je souhaite déplacer C:\inetpub\wwwroot\mondissimo\httpdocs\_eric\uptime-kuma> …"
type textarea "x"
type textarea "Je souhaite déplacer C:\inetpub\wwwroot\mondissimo\httpdocs\_eric\uptime-kuma> …"
type textarea "x"
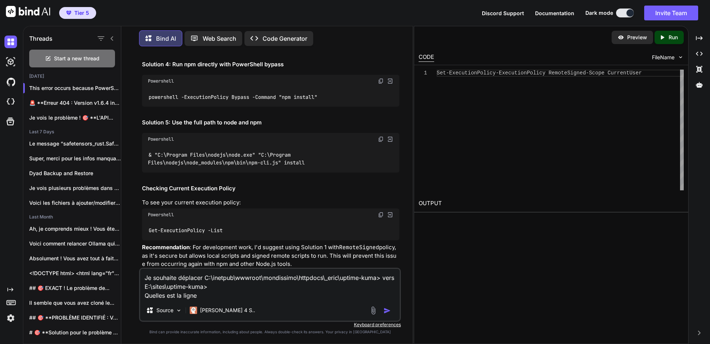
type textarea "Je souhaite déplacer C:\inetpub\wwwroot\mondissimo\httpdocs\_eric\uptime-kuma> …"
type textarea "x"
type textarea "Je souhaite déplacer C:\inetpub\wwwroot\mondissimo\httpdocs\_eric\uptime-kuma> …"
type textarea "x"
type textarea "Je souhaite déplacer C:\inetpub\wwwroot\mondissimo\httpdocs\_eric\uptime-kuma> …"
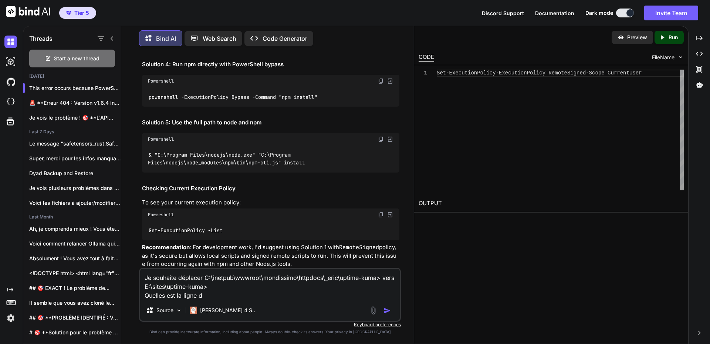
type textarea "x"
type textarea "Je souhaite déplacer C:\inetpub\wwwroot\mondissimo\httpdocs\_eric\uptime-kuma> …"
type textarea "x"
type textarea "Je souhaite déplacer C:\inetpub\wwwroot\mondissimo\httpdocs\_eric\uptime-kuma> …"
type textarea "x"
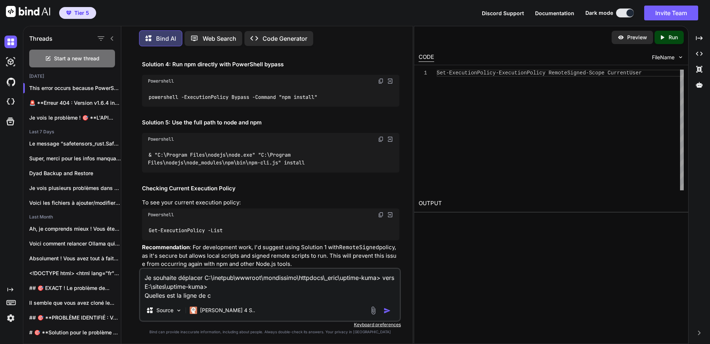
type textarea "Je souhaite déplacer C:\inetpub\wwwroot\mondissimo\httpdocs\_eric\uptime-kuma> …"
type textarea "x"
type textarea "Je souhaite déplacer C:\inetpub\wwwroot\mondissimo\httpdocs\_eric\uptime-kuma> …"
type textarea "x"
type textarea "Je souhaite déplacer C:\inetpub\wwwroot\mondissimo\httpdocs\_eric\uptime-kuma> …"
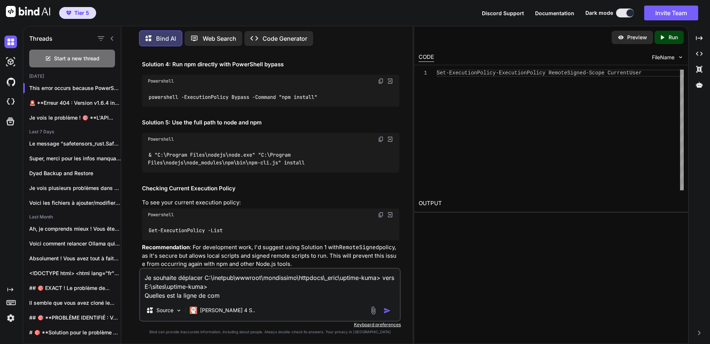
type textarea "x"
type textarea "Je souhaite déplacer C:\inetpub\wwwroot\mondissimo\httpdocs\_eric\uptime-kuma> …"
type textarea "x"
type textarea "Je souhaite déplacer C:\inetpub\wwwroot\mondissimo\httpdocs\_eric\uptime-kuma> …"
type textarea "x"
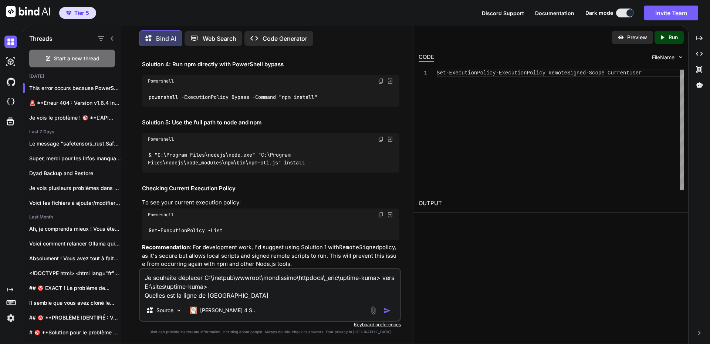
type textarea "Je souhaite déplacer C:\inetpub\wwwroot\mondissimo\httpdocs\_eric\uptime-kuma> …"
type textarea "x"
type textarea "Je souhaite déplacer C:\inetpub\wwwroot\mondissimo\httpdocs\_eric\uptime-kuma> …"
type textarea "x"
type textarea "Je souhaite déplacer C:\inetpub\wwwroot\mondissimo\httpdocs\_eric\uptime-kuma> …"
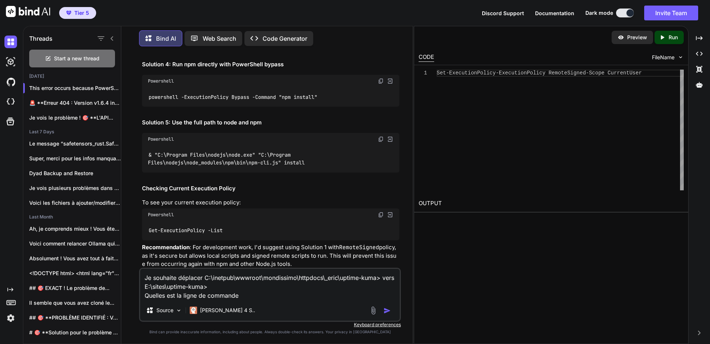
type textarea "x"
type textarea "Je souhaite déplacer C:\inetpub\wwwroot\mondissimo\httpdocs\_eric\uptime-kuma> …"
type textarea "x"
type textarea "Je souhaite déplacer C:\inetpub\wwwroot\mondissimo\httpdocs\_eric\uptime-kuma> …"
type textarea "x"
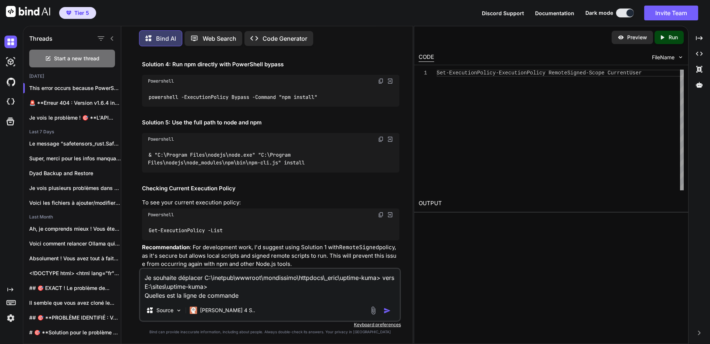
type textarea "Je souhaite déplacer C:\inetpub\wwwroot\mondissimo\httpdocs\_eric\uptime-kuma> …"
type textarea "x"
type textarea "Je souhaite déplacer C:\inetpub\wwwroot\mondissimo\httpdocs\_eric\uptime-kuma> …"
type textarea "x"
type textarea "Je souhaite déplacer C:\inetpub\wwwroot\mondissimo\httpdocs\_eric\uptime-kuma> …"
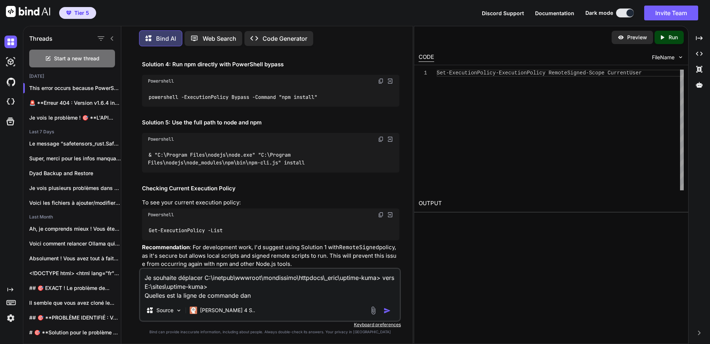
type textarea "x"
type textarea "Je souhaite déplacer C:\inetpub\wwwroot\mondissimo\httpdocs\_eric\uptime-kuma> …"
type textarea "x"
type textarea "Je souhaite déplacer C:\inetpub\wwwroot\mondissimo\httpdocs\_eric\uptime-kuma> …"
type textarea "x"
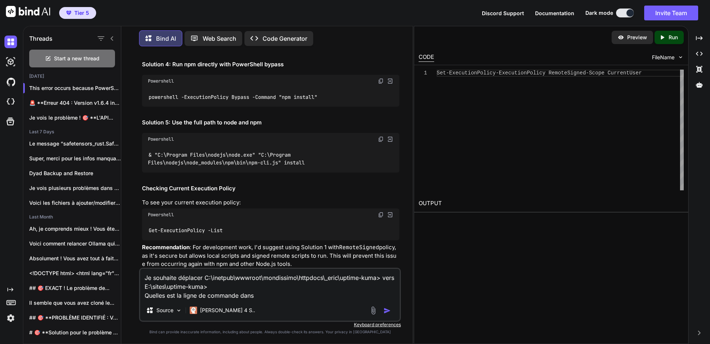
type textarea "Je souhaite déplacer C:\inetpub\wwwroot\mondissimo\httpdocs\_eric\uptime-kuma> …"
type textarea "x"
type textarea "Je souhaite déplacer C:\inetpub\wwwroot\mondissimo\httpdocs\_eric\uptime-kuma> …"
type textarea "x"
type textarea "Je souhaite déplacer C:\inetpub\wwwroot\mondissimo\httpdocs\_eric\uptime-kuma> …"
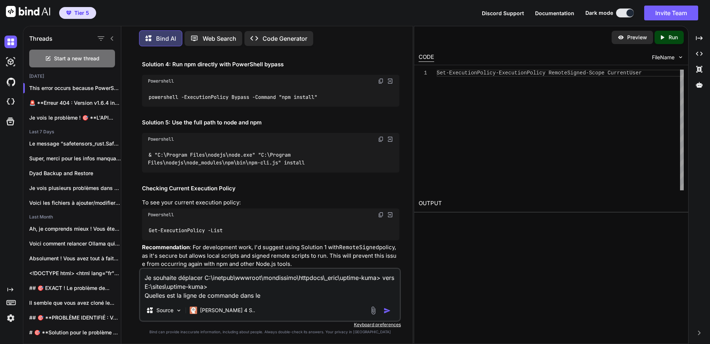
type textarea "x"
type textarea "Je souhaite déplacer C:\inetpub\wwwroot\mondissimo\httpdocs\_eric\uptime-kuma> …"
type textarea "x"
type textarea "Je souhaite déplacer C:\inetpub\wwwroot\mondissimo\httpdocs\_eric\uptime-kuma> …"
type textarea "x"
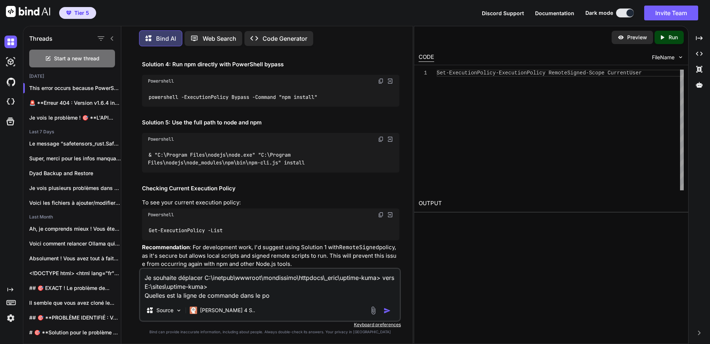
type textarea "Je souhaite déplacer C:\inetpub\wwwroot\mondissimo\httpdocs\_eric\uptime-kuma> …"
type textarea "x"
type textarea "Je souhaite déplacer C:\inetpub\wwwroot\mondissimo\httpdocs\_eric\uptime-kuma> …"
type textarea "x"
type textarea "Je souhaite déplacer C:\inetpub\wwwroot\mondissimo\httpdocs\_eric\uptime-kuma> …"
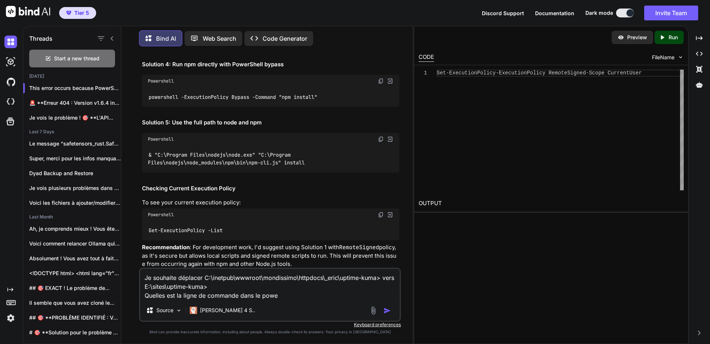
type textarea "x"
type textarea "Je souhaite déplacer C:\inetpub\wwwroot\mondissimo\httpdocs\_eric\uptime-kuma> …"
type textarea "x"
type textarea "Je souhaite déplacer C:\inetpub\wwwroot\mondissimo\httpdocs\_eric\uptime-kuma> …"
type textarea "x"
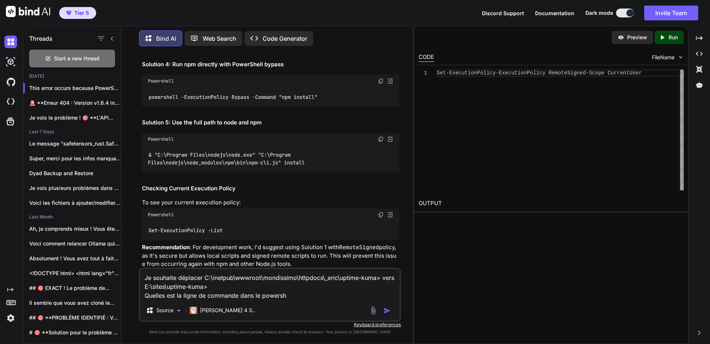
type textarea "Je souhaite déplacer C:\inetpub\wwwroot\mondissimo\httpdocs\_eric\uptime-kuma> …"
type textarea "x"
type textarea "Je souhaite déplacer C:\inetpub\wwwroot\mondissimo\httpdocs\_eric\uptime-kuma> …"
type textarea "x"
type textarea "Je souhaite déplacer C:\inetpub\wwwroot\mondissimo\httpdocs\_eric\uptime-kuma> …"
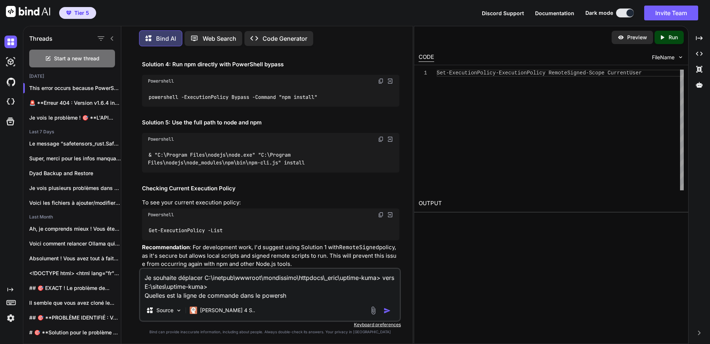
type textarea "x"
type textarea "Je souhaite déplacer C:\inetpub\wwwroot\mondissimo\httpdocs\_eric\uptime-kuma> …"
type textarea "x"
type textarea "Je souhaite déplacer C:\inetpub\wwwroot\mondissimo\httpdocs\_eric\uptime-kuma> …"
type textarea "x"
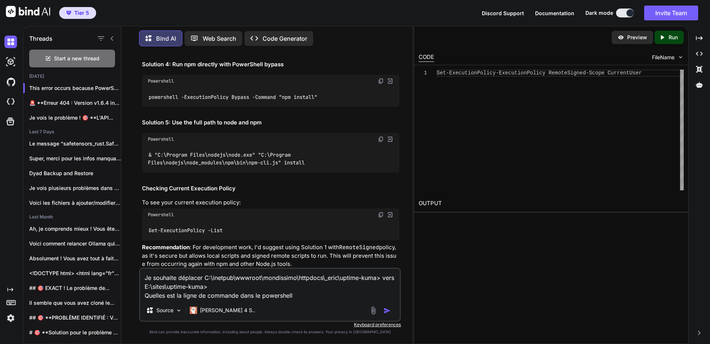
type textarea "Je souhaite déplacer C:\inetpub\wwwroot\mondissimo\httpdocs\_eric\uptime-kuma> …"
type textarea "x"
type textarea "Je souhaite déplacer C:\inetpub\wwwroot\mondissimo\httpdocs\_eric\uptime-kuma> …"
type textarea "x"
type textarea "Je souhaite déplacer C:\inetpub\wwwroot\mondissimo\httpdocs\_eric\uptime-kuma> …"
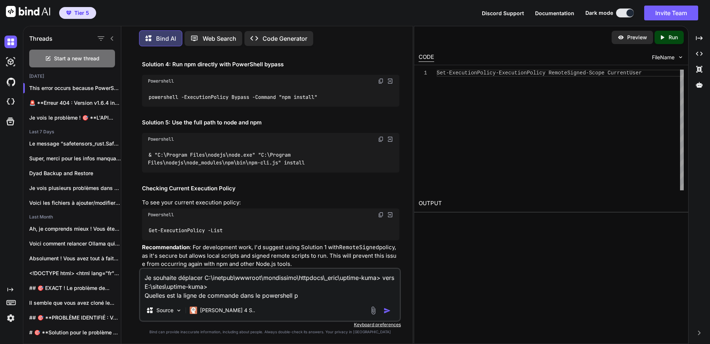
type textarea "x"
type textarea "Je souhaite déplacer C:\inetpub\wwwroot\mondissimo\httpdocs\_eric\uptime-kuma> …"
type textarea "x"
type textarea "Je souhaite déplacer C:\inetpub\wwwroot\mondissimo\httpdocs\_eric\uptime-kuma> …"
type textarea "x"
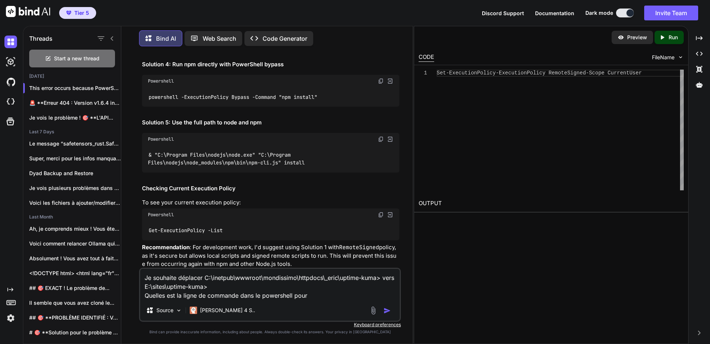
type textarea "Je souhaite déplacer C:\inetpub\wwwroot\mondissimo\httpdocs\_eric\uptime-kuma> …"
type textarea "x"
type textarea "Je souhaite déplacer C:\inetpub\wwwroot\mondissimo\httpdocs\_eric\uptime-kuma> …"
type textarea "x"
type textarea "Je souhaite déplacer C:\inetpub\wwwroot\mondissimo\httpdocs\_eric\uptime-kuma> …"
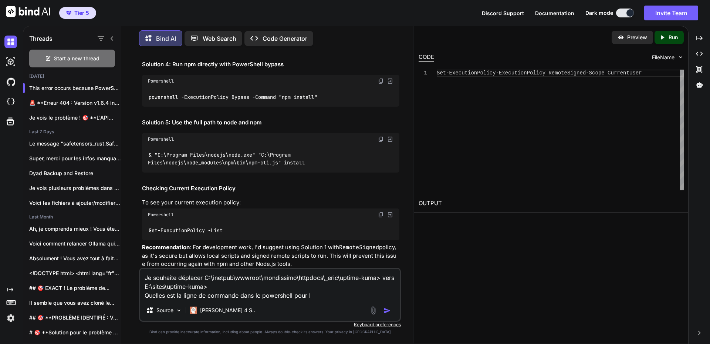
type textarea "x"
type textarea "Je souhaite déplacer C:\inetpub\wwwroot\mondissimo\httpdocs\_eric\uptime-kuma> …"
type textarea "x"
type textarea "Je souhaite déplacer C:\inetpub\wwwroot\mondissimo\httpdocs\_eric\uptime-kuma> …"
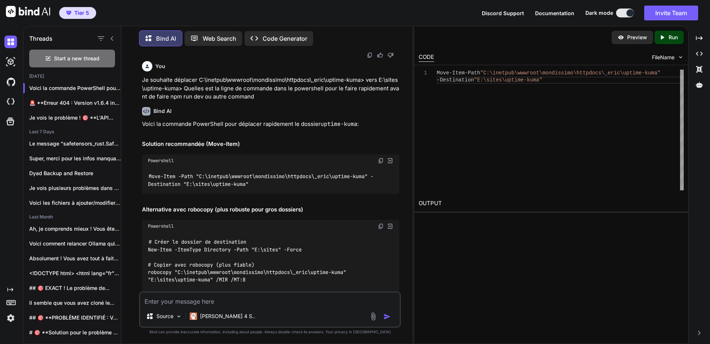
scroll to position [628, 0]
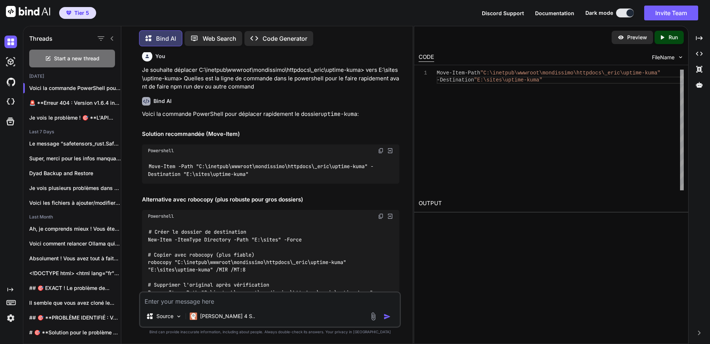
click at [381, 152] on img at bounding box center [381, 151] width 6 height 6
click at [219, 304] on textarea at bounding box center [270, 298] width 260 height 13
paste textarea "Move-Item -Path "C:\inetpub\wwwroot\mondissimo\httpdocs\_eric\uptime-kuma" -Des…"
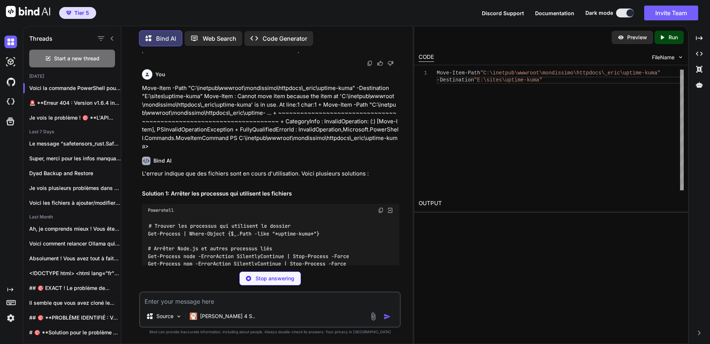
scroll to position [1186, 0]
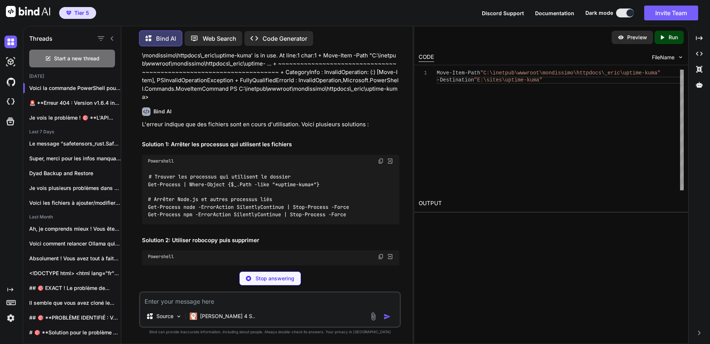
click at [379, 158] on img at bounding box center [381, 161] width 6 height 6
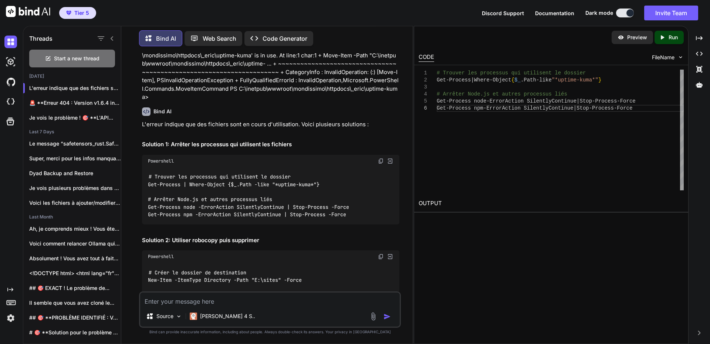
click at [174, 302] on textarea at bounding box center [270, 298] width 260 height 13
paste textarea "PS C:\inetpub\wwwroot\mondissimo\httpdocs\_eric\uptime-kuma> # Trouver les proc…"
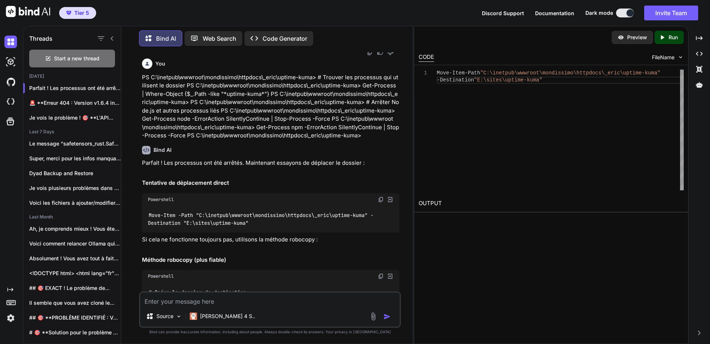
scroll to position [2034, 0]
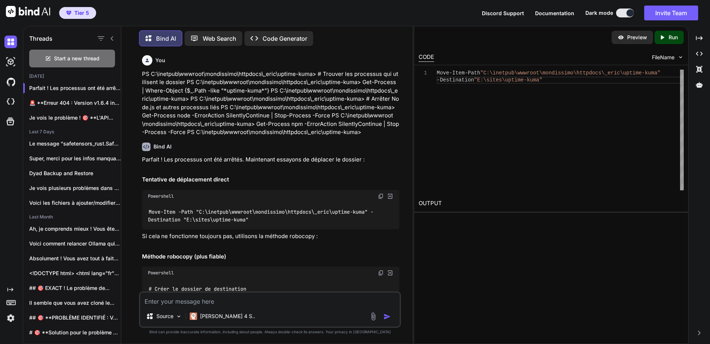
click at [382, 193] on img at bounding box center [381, 196] width 6 height 6
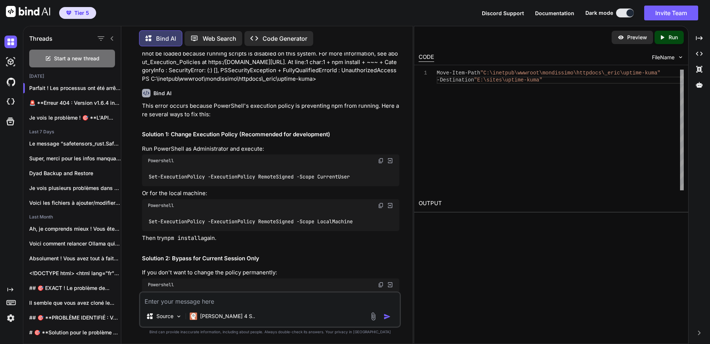
scroll to position [0, 0]
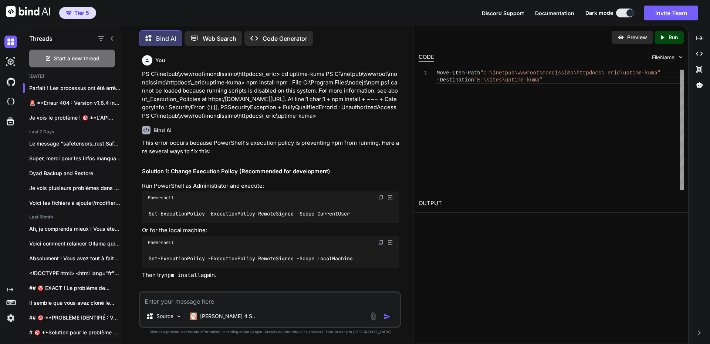
click at [237, 300] on textarea at bounding box center [270, 298] width 260 height 13
paste textarea "PS E:\> cd sites PS E:\sites> dir Directory: E:\sites Mode LastWriteTime Length…"
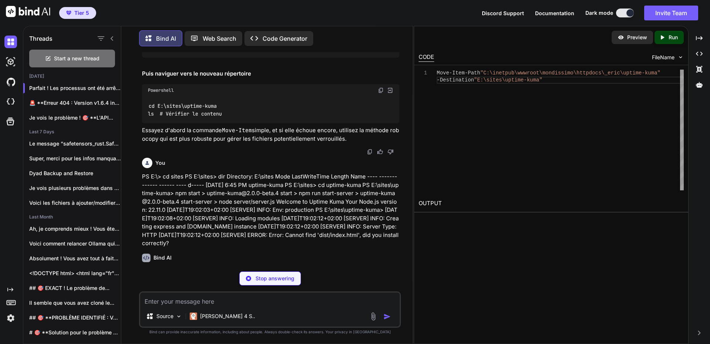
scroll to position [2396, 0]
